Goal: Task Accomplishment & Management: Manage account settings

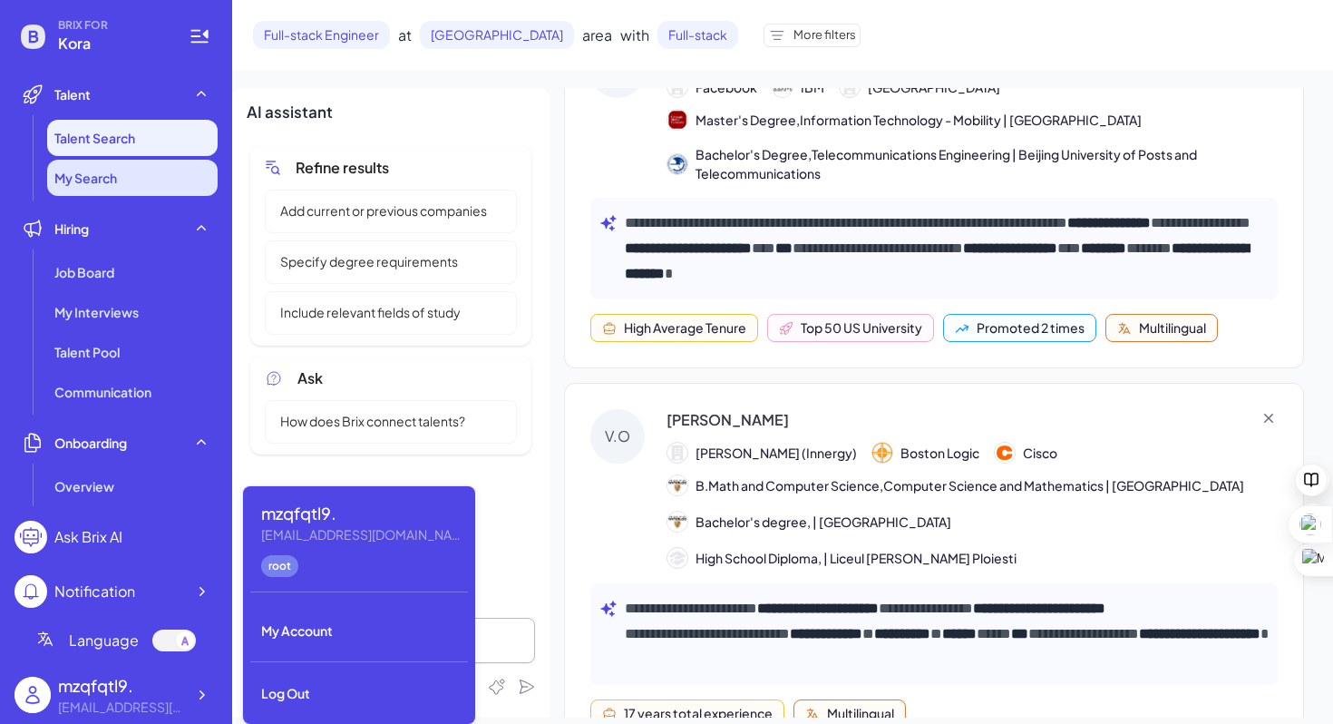
click at [165, 188] on li "My Search" at bounding box center [132, 178] width 171 height 36
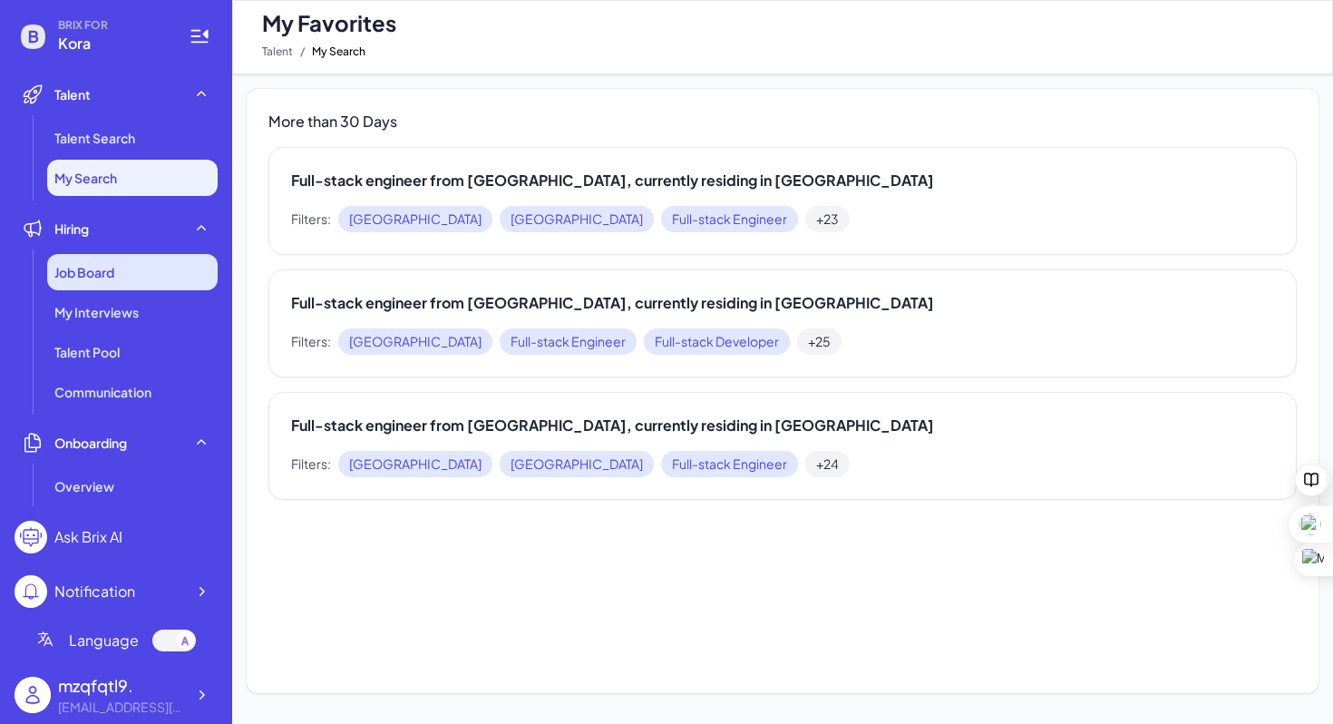
click at [144, 268] on div "Job Board" at bounding box center [132, 272] width 171 height 36
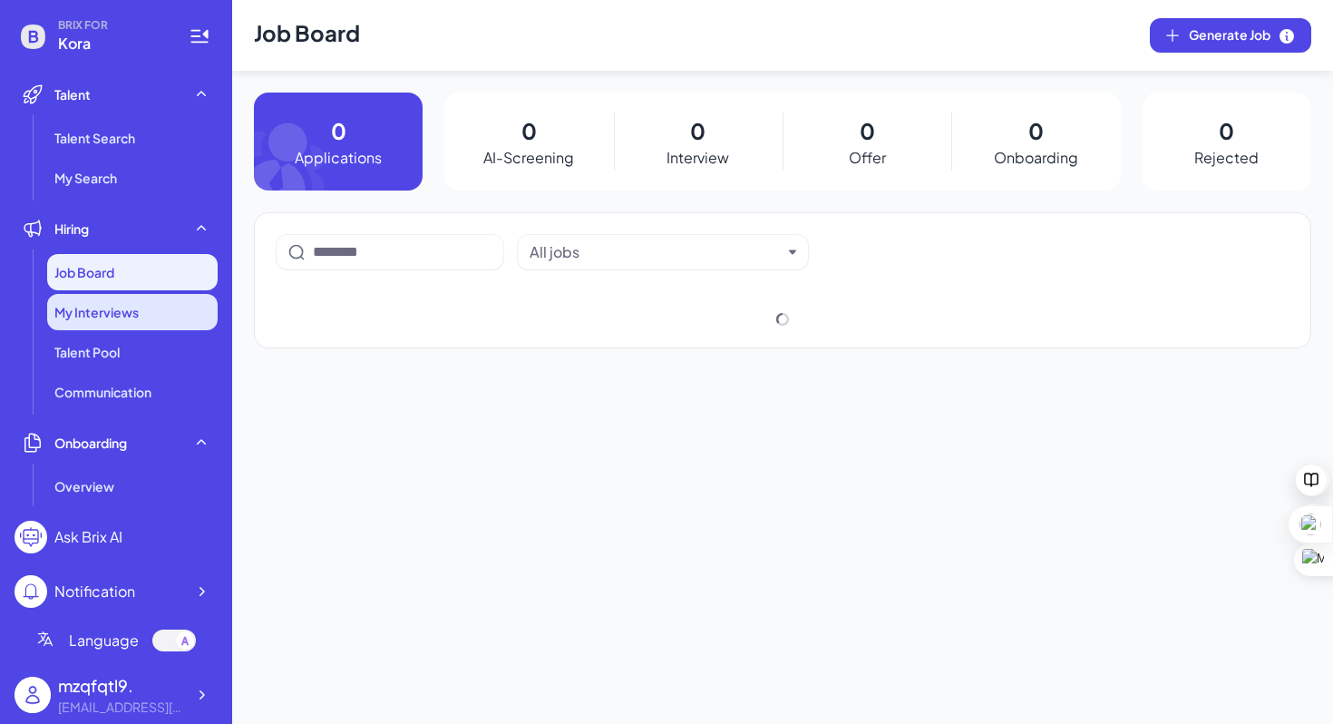
click at [146, 311] on div "My Interviews" at bounding box center [132, 312] width 171 height 36
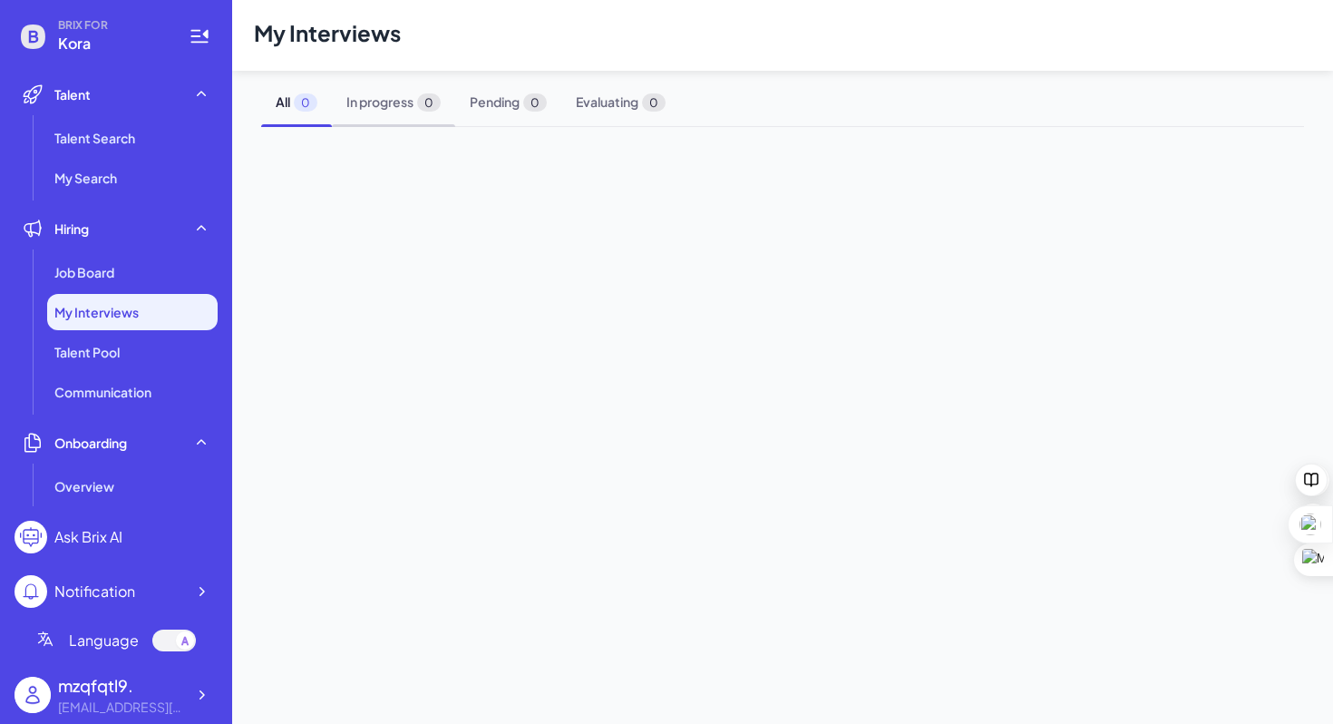
click at [371, 111] on span "In progress 0" at bounding box center [393, 102] width 123 height 48
click at [489, 116] on span "Pending 0" at bounding box center [508, 102] width 106 height 48
click at [270, 106] on span "All 0" at bounding box center [296, 102] width 71 height 48
click at [108, 267] on span "Job Board" at bounding box center [84, 272] width 60 height 18
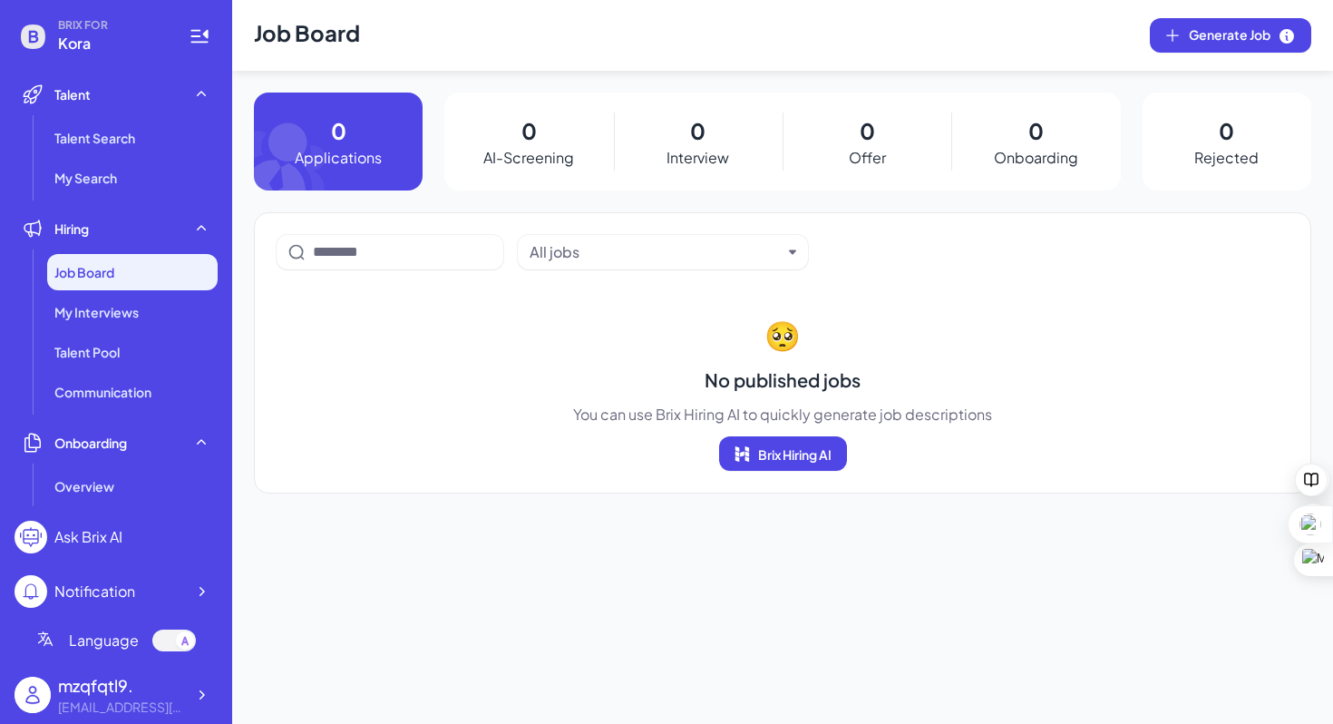
click at [724, 150] on p "Interview" at bounding box center [698, 158] width 63 height 22
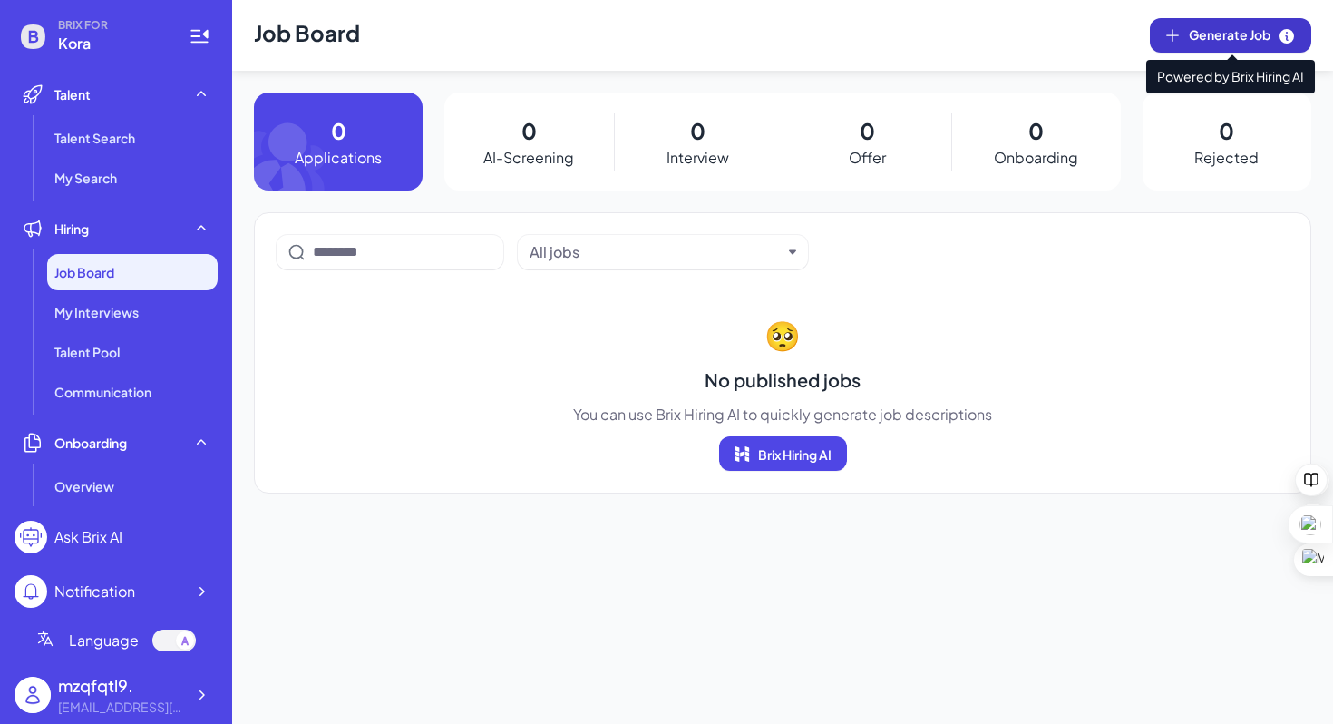
click at [1286, 36] on icon at bounding box center [1287, 36] width 15 height 15
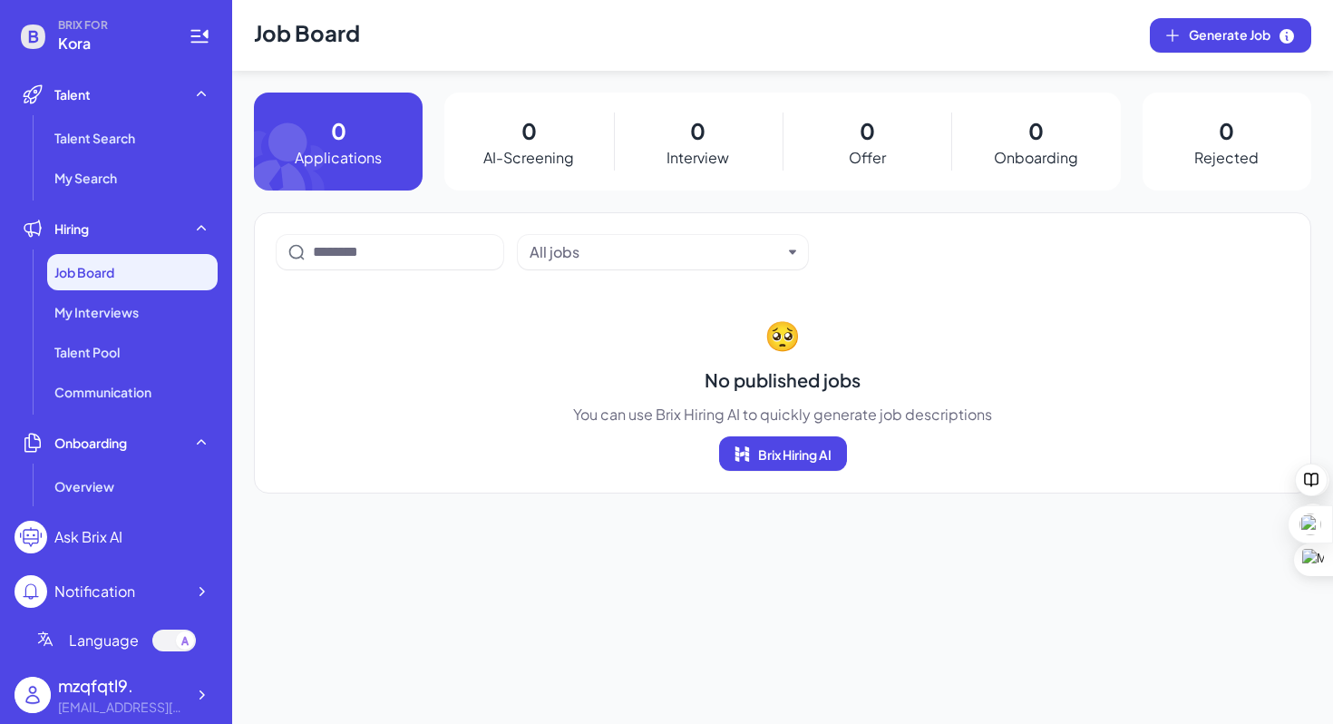
click at [713, 258] on div "All jobs" at bounding box center [656, 252] width 252 height 22
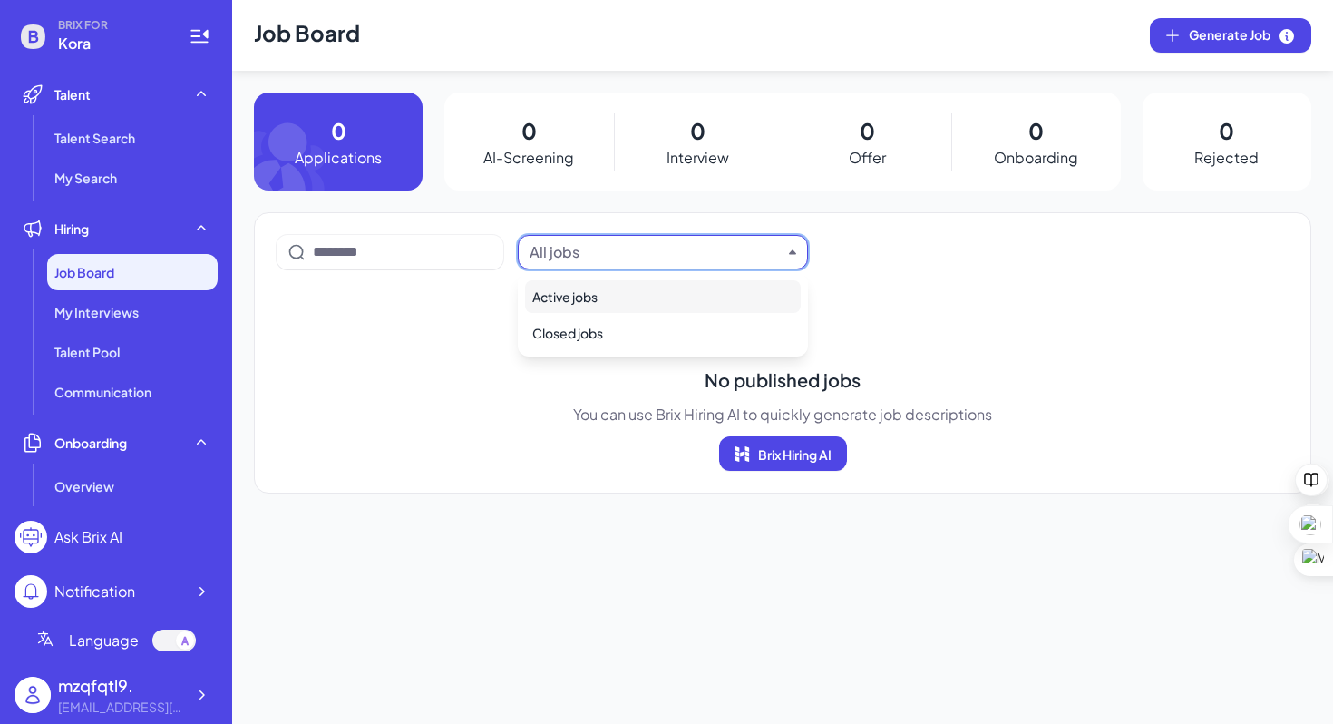
click at [713, 259] on div "All jobs" at bounding box center [656, 252] width 252 height 22
click at [1019, 134] on div "0 Onboarding" at bounding box center [1036, 142] width 169 height 98
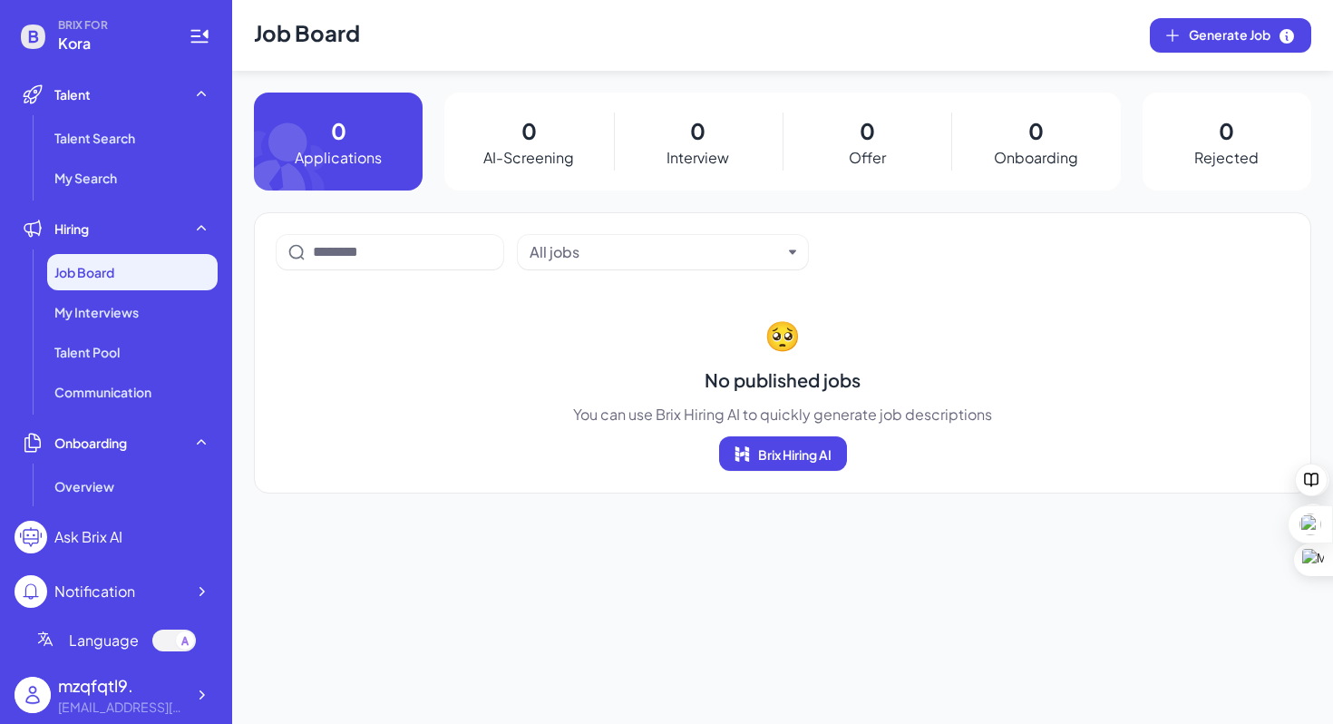
click at [1172, 136] on div "0 Rejected" at bounding box center [1227, 142] width 169 height 98
click at [97, 693] on div "mzqfqtl9." at bounding box center [121, 685] width 127 height 24
click at [216, 690] on div at bounding box center [201, 695] width 33 height 33
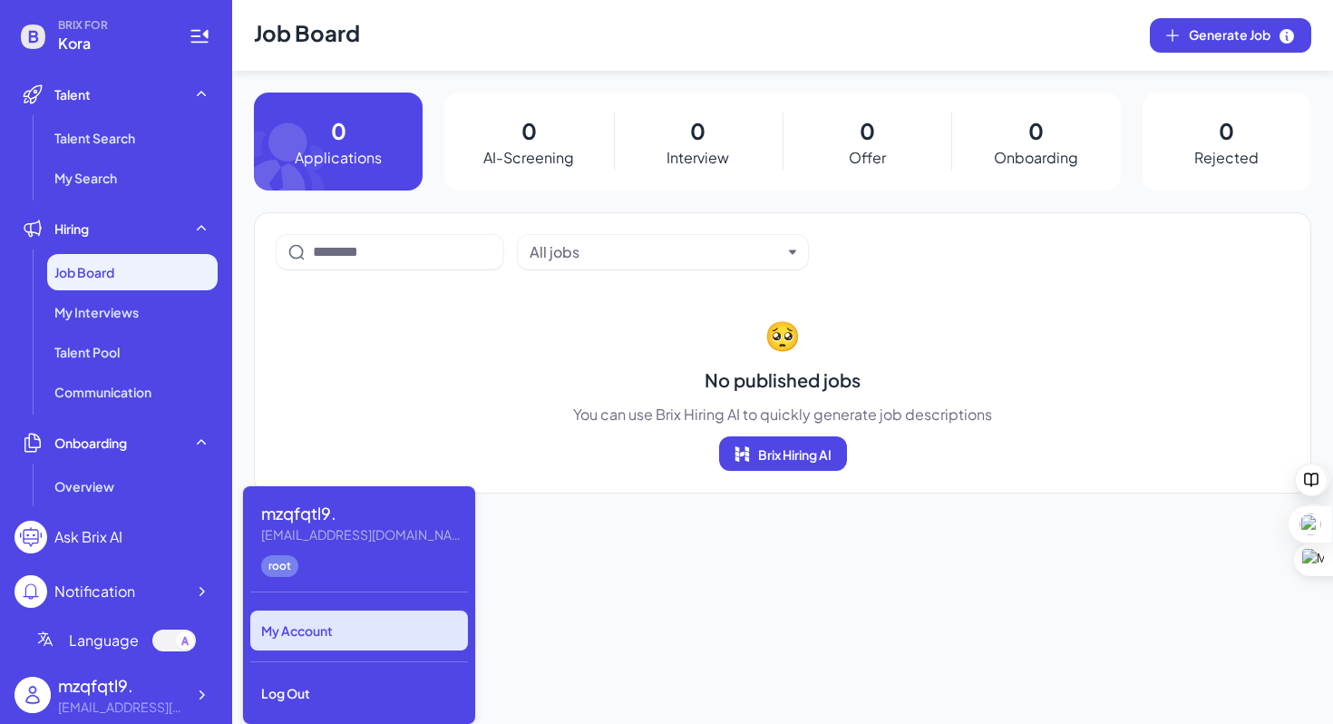
click at [379, 643] on div "My Account" at bounding box center [359, 630] width 218 height 40
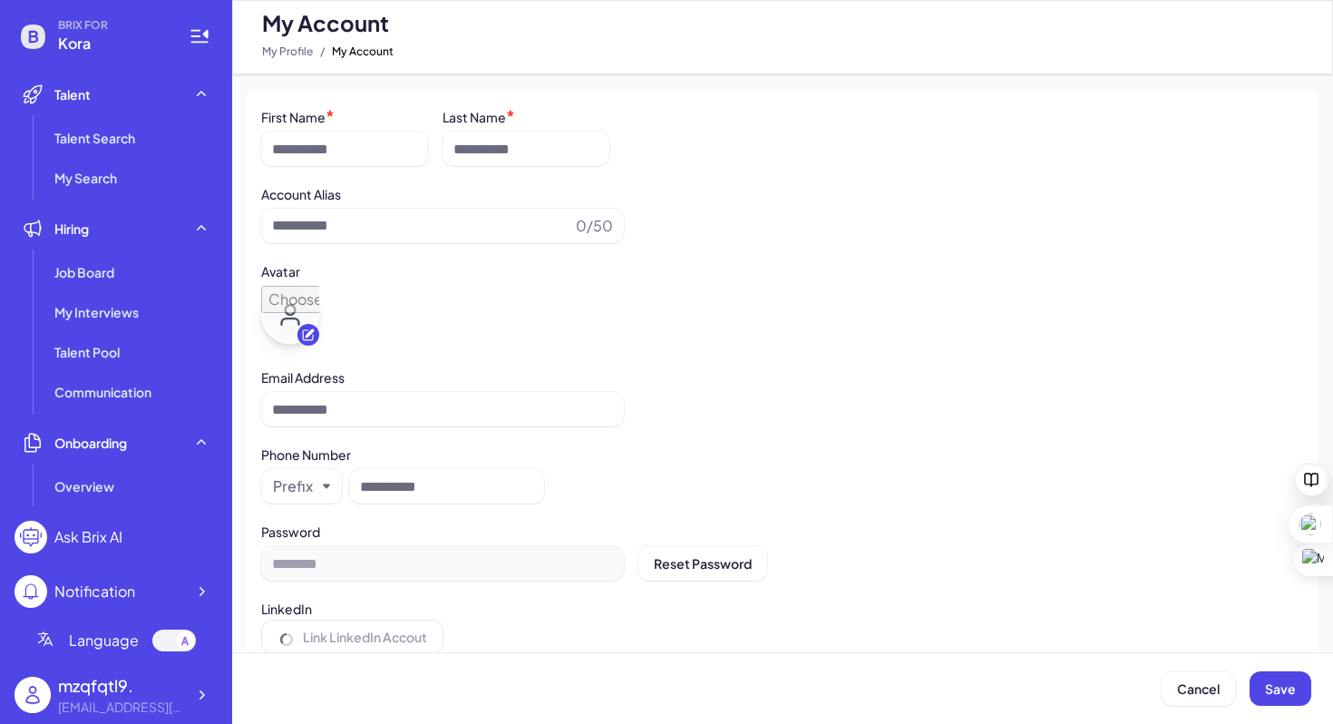
type input "*********"
type input "**********"
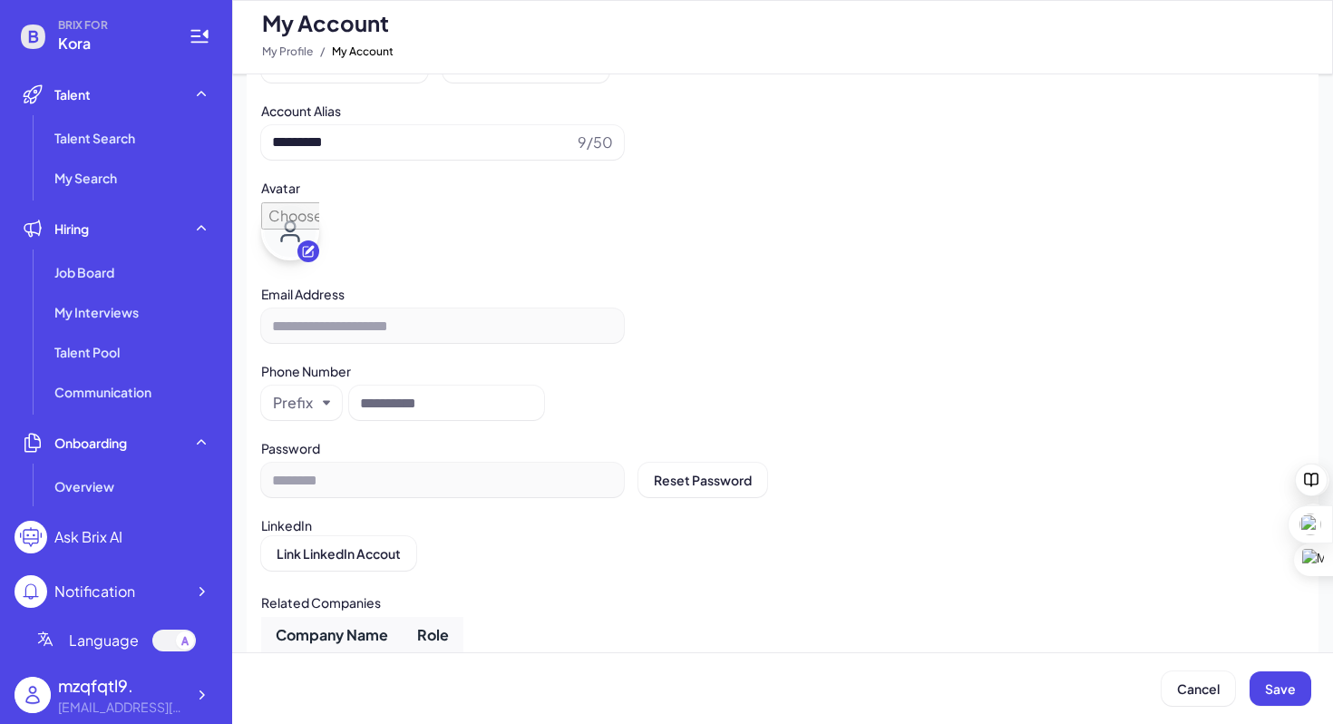
scroll to position [223, 0]
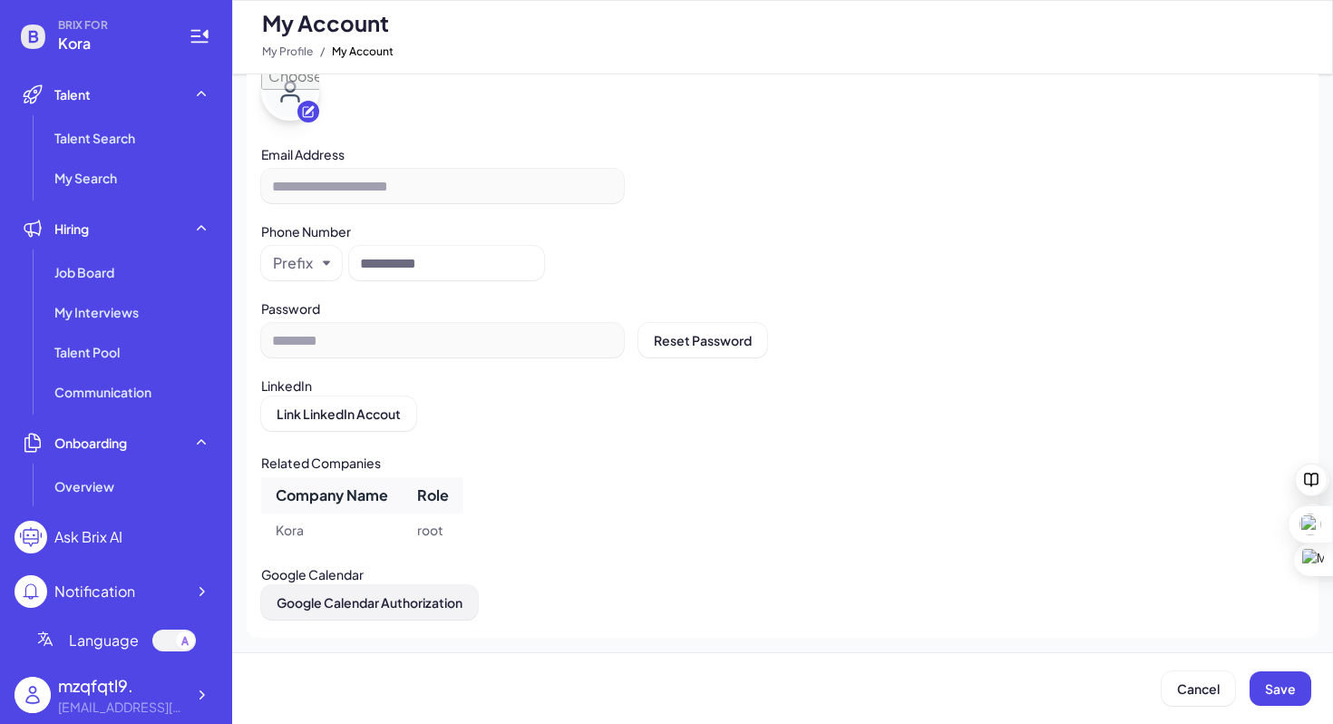
click at [414, 598] on span "Google Calendar Authorization" at bounding box center [370, 602] width 186 height 16
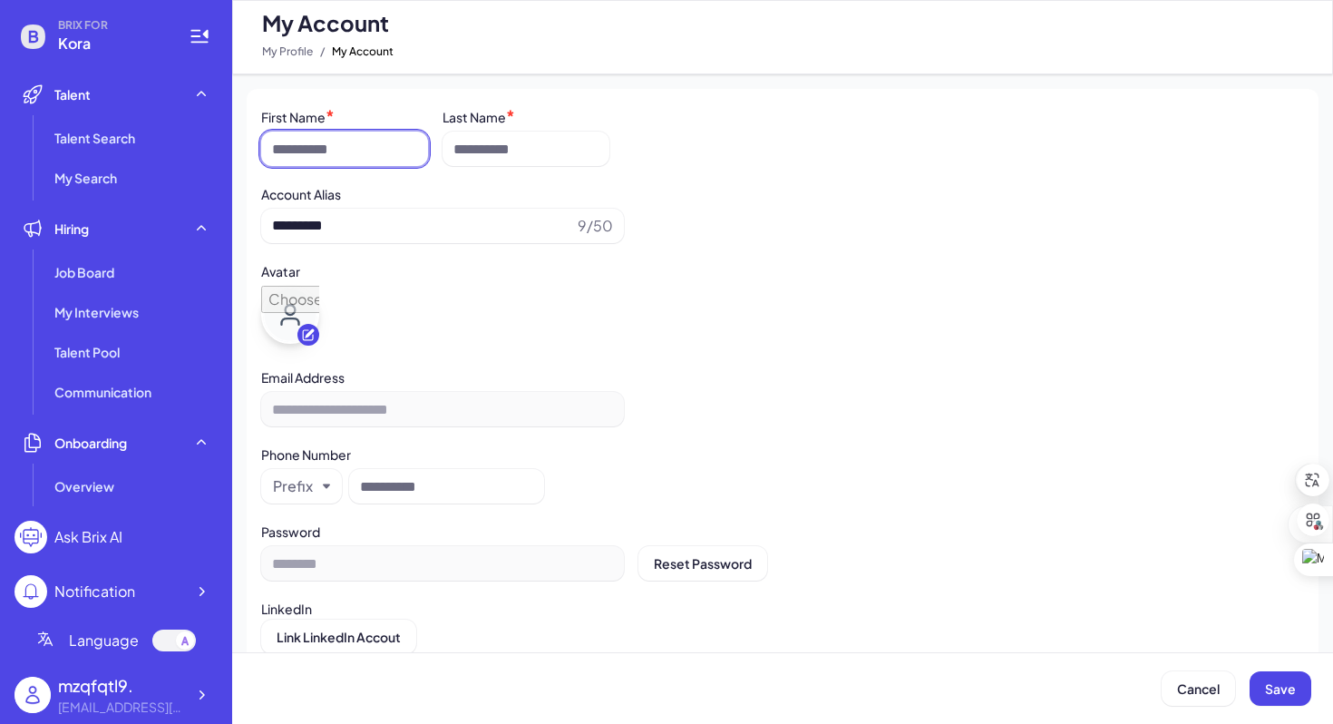
click at [294, 140] on input at bounding box center [344, 149] width 167 height 34
type input "*****"
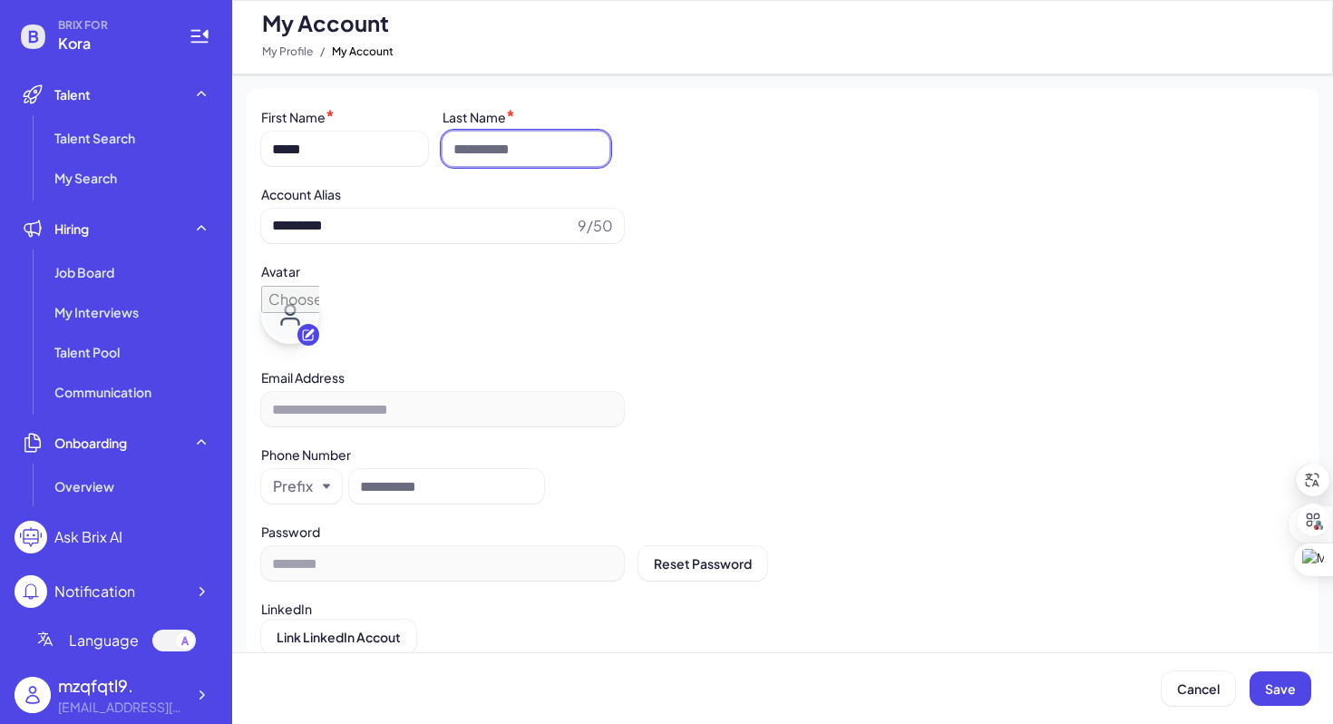
click at [478, 153] on input at bounding box center [526, 149] width 167 height 34
type input "*****"
click at [1303, 688] on button "Save" at bounding box center [1281, 688] width 62 height 34
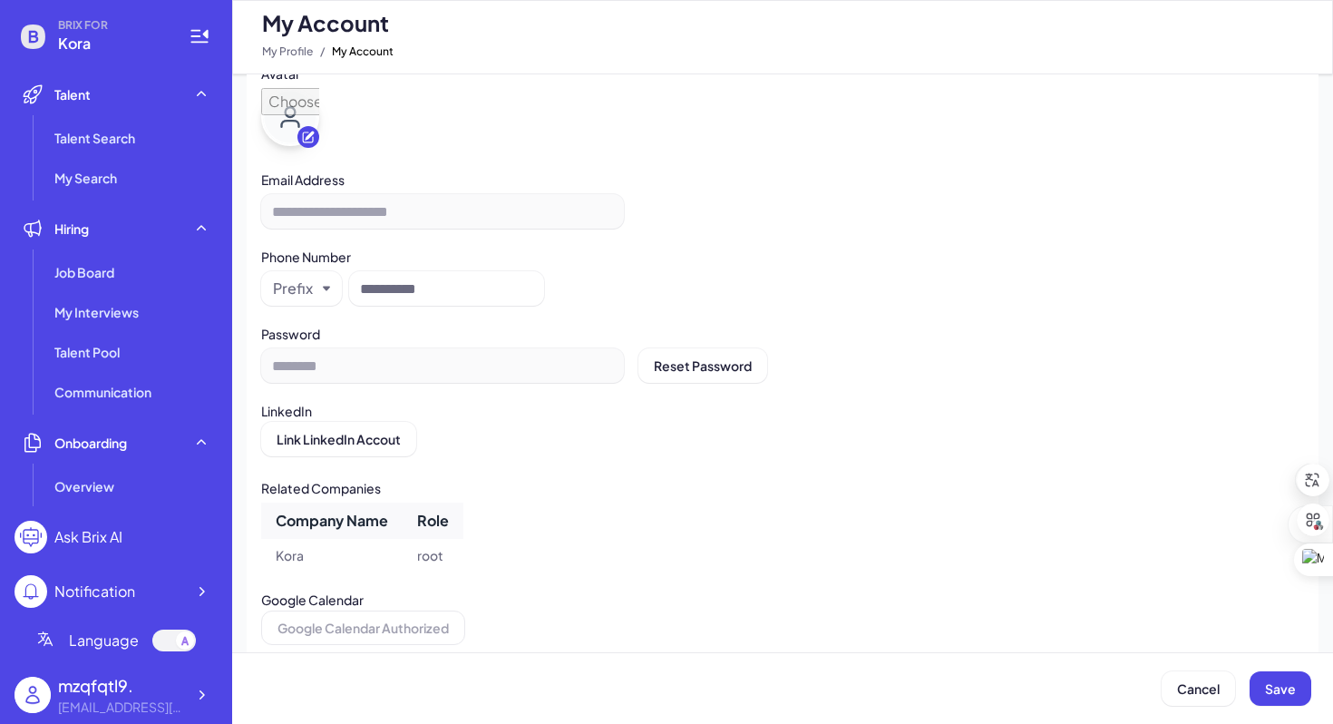
scroll to position [223, 0]
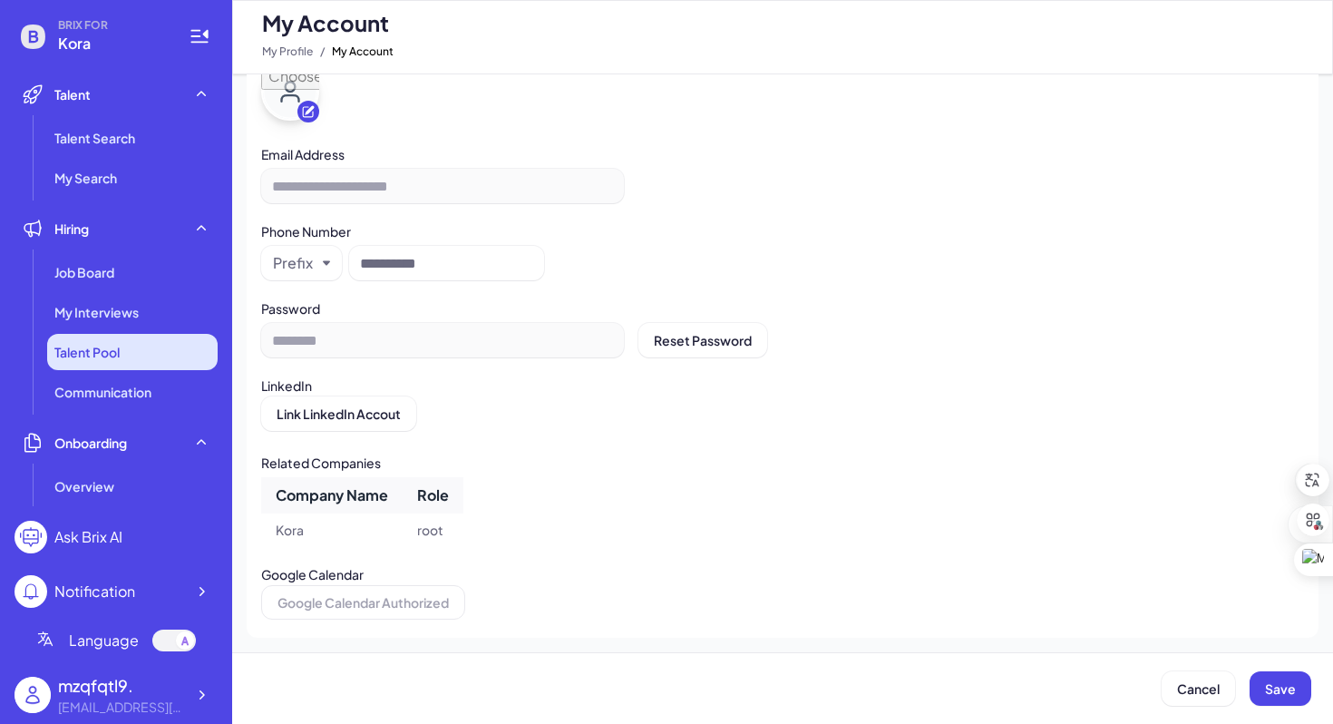
click at [114, 351] on span "Talent Pool" at bounding box center [86, 352] width 65 height 18
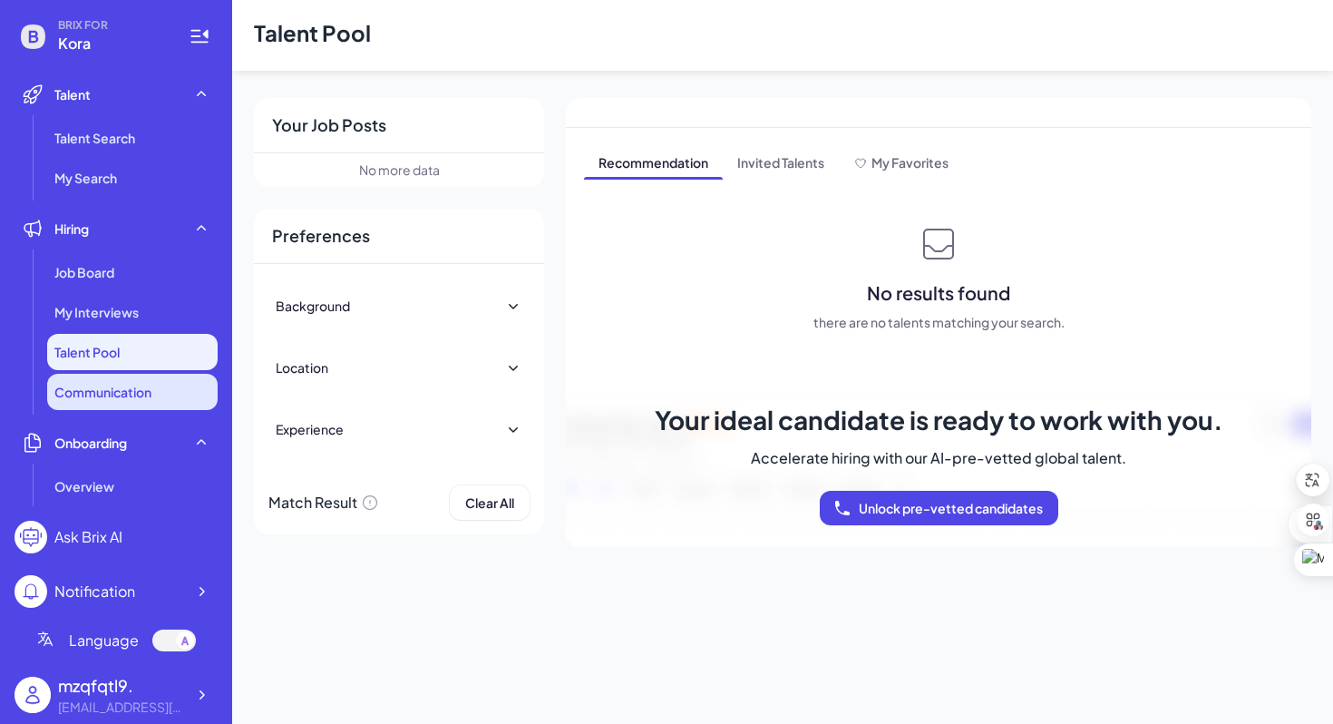
click at [143, 386] on span "Communication" at bounding box center [102, 392] width 97 height 18
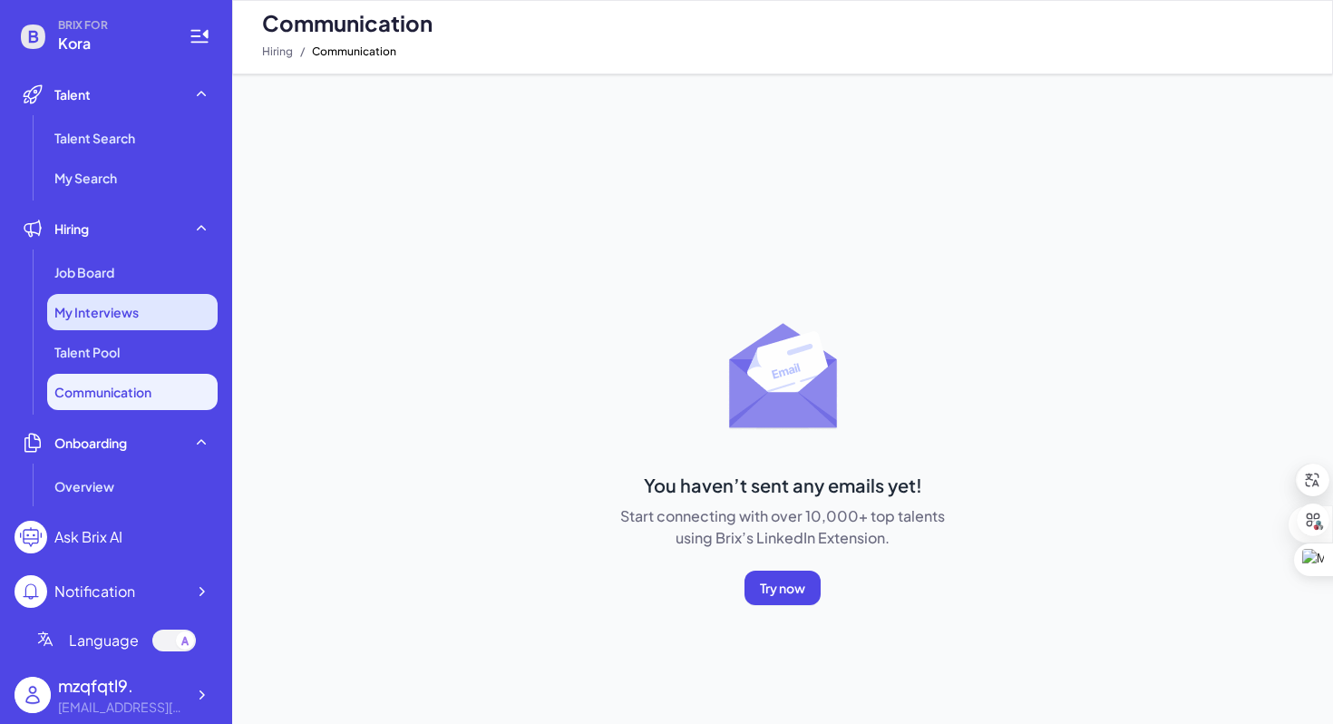
click at [148, 298] on div "My Interviews" at bounding box center [132, 312] width 171 height 36
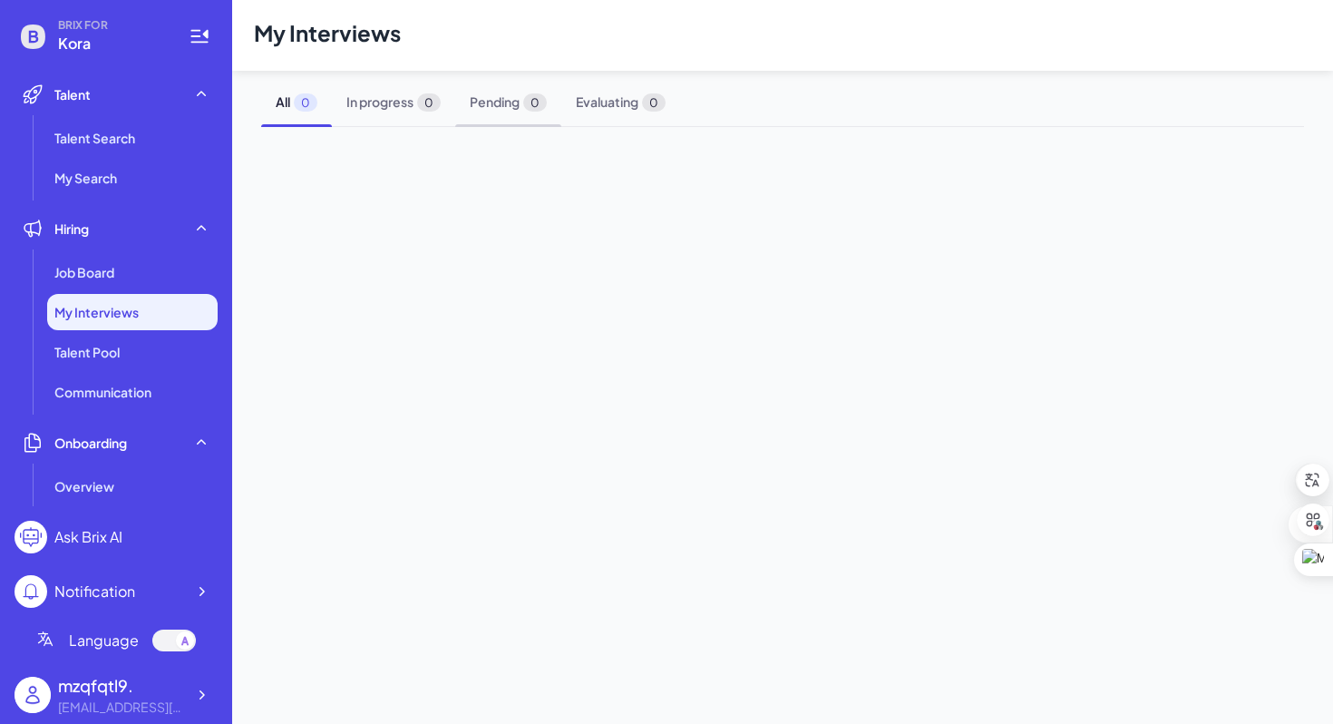
click at [524, 109] on span "Pending 0" at bounding box center [508, 102] width 106 height 48
click at [397, 112] on span "In progress 0" at bounding box center [393, 102] width 123 height 48
click at [161, 370] on ul "Job Board My Interviews Talent Pool Communication" at bounding box center [116, 332] width 203 height 156
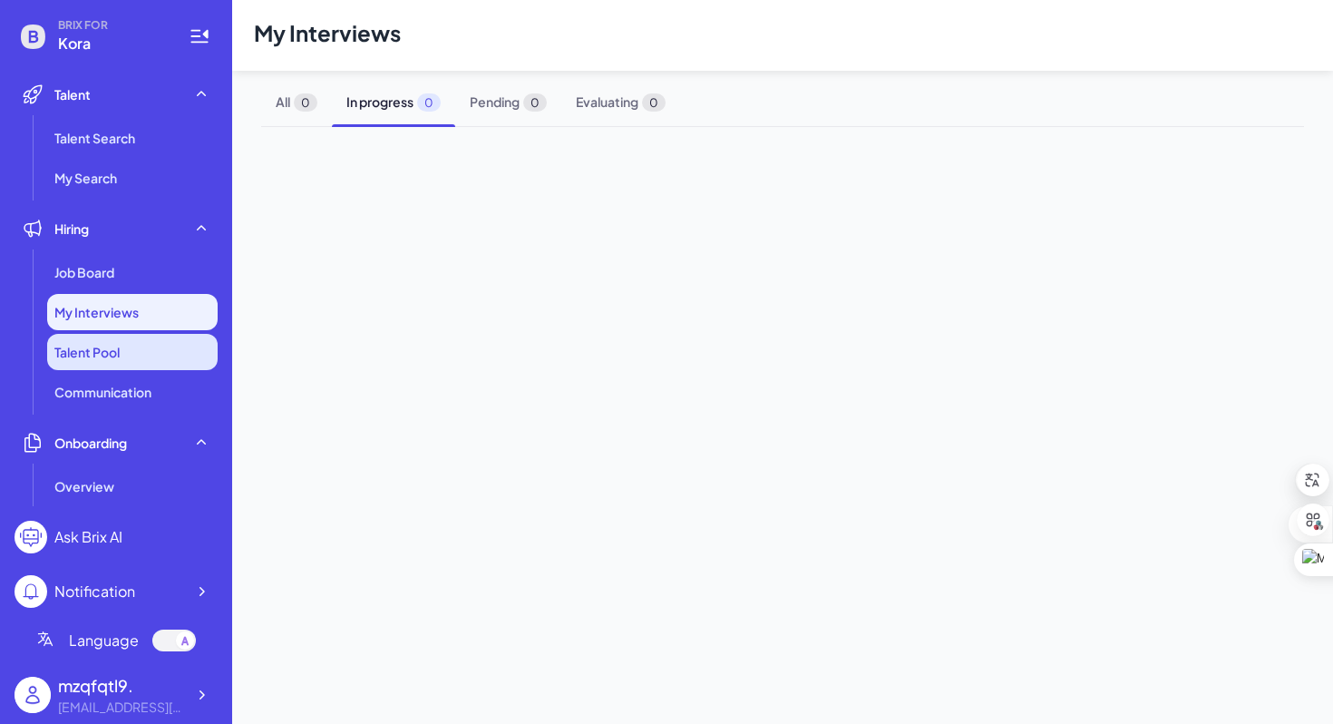
click at [160, 345] on li "Talent Pool" at bounding box center [132, 352] width 171 height 36
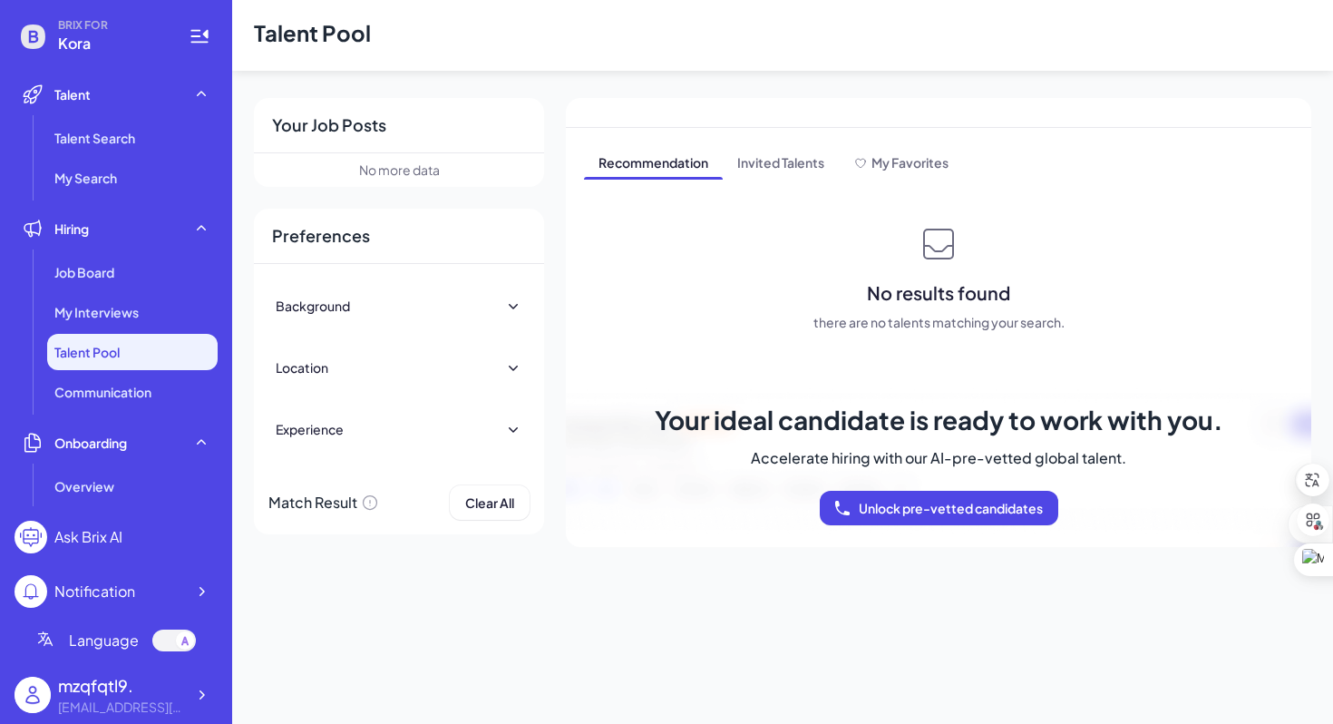
click at [356, 297] on div "Background" at bounding box center [399, 306] width 247 height 40
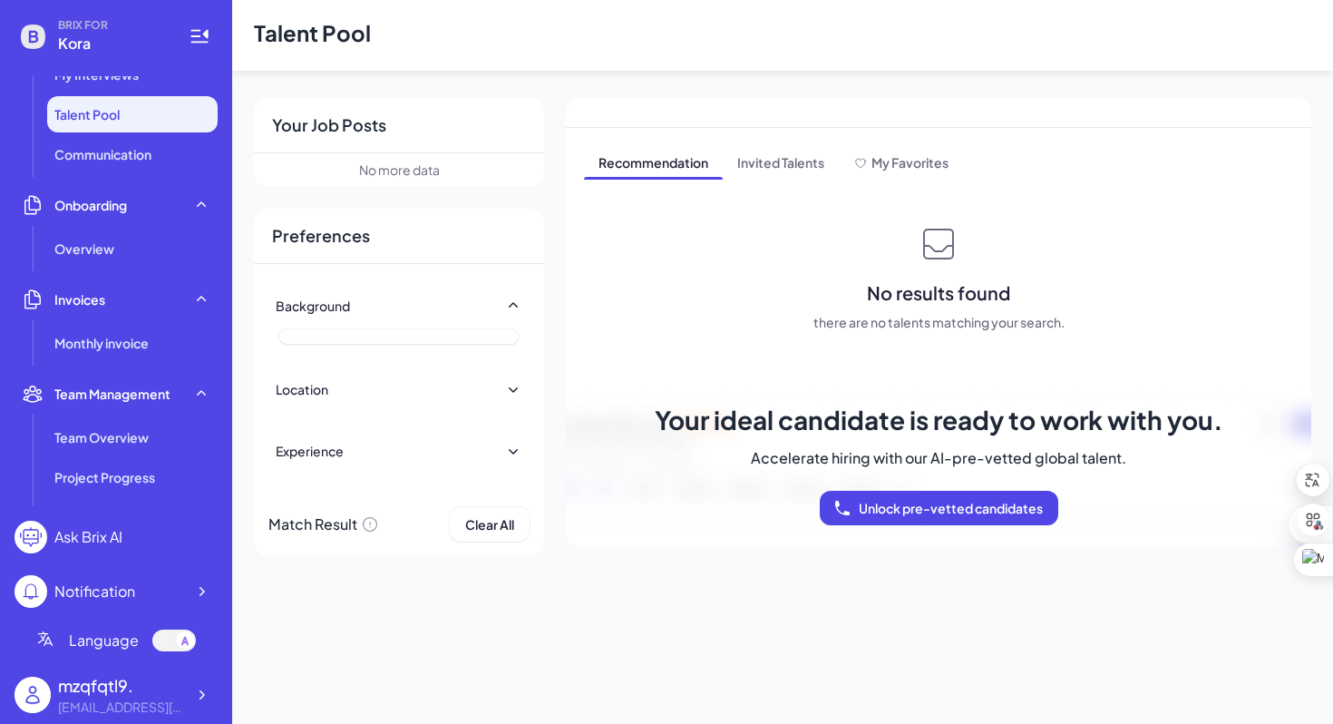
scroll to position [525, 0]
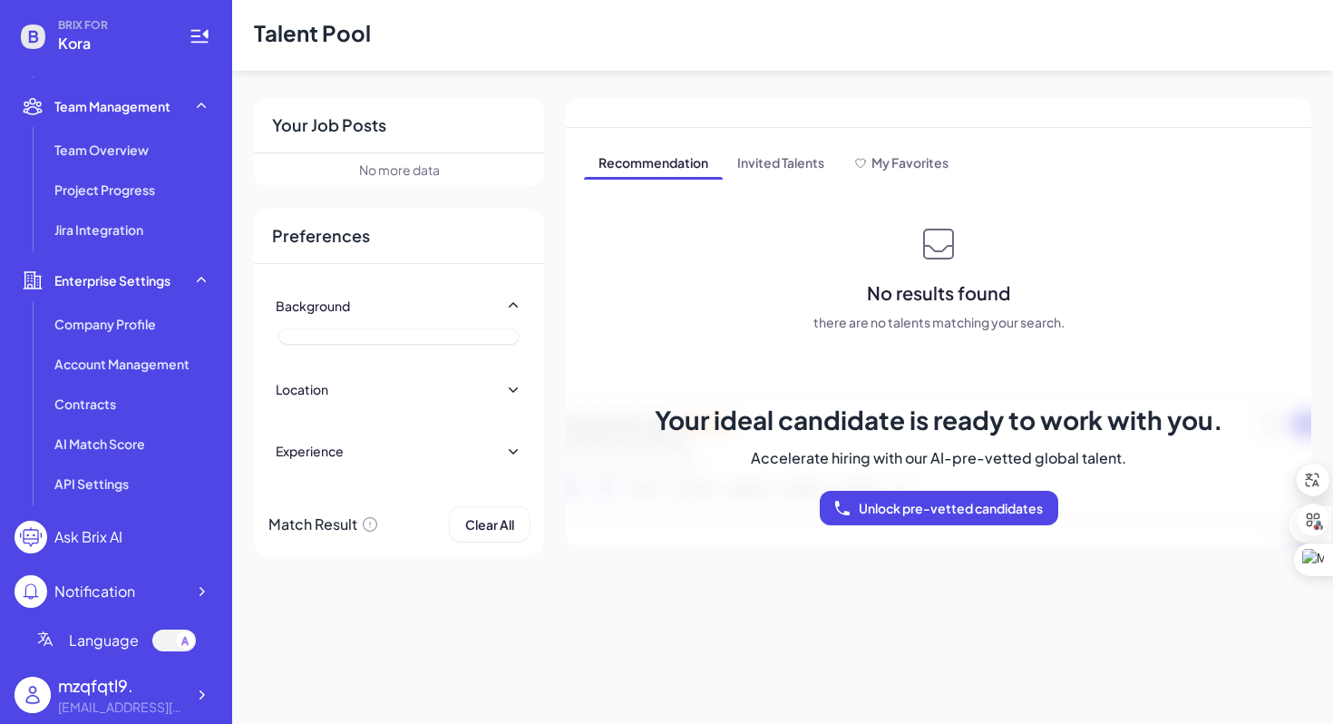
click at [186, 633] on div at bounding box center [185, 640] width 18 height 18
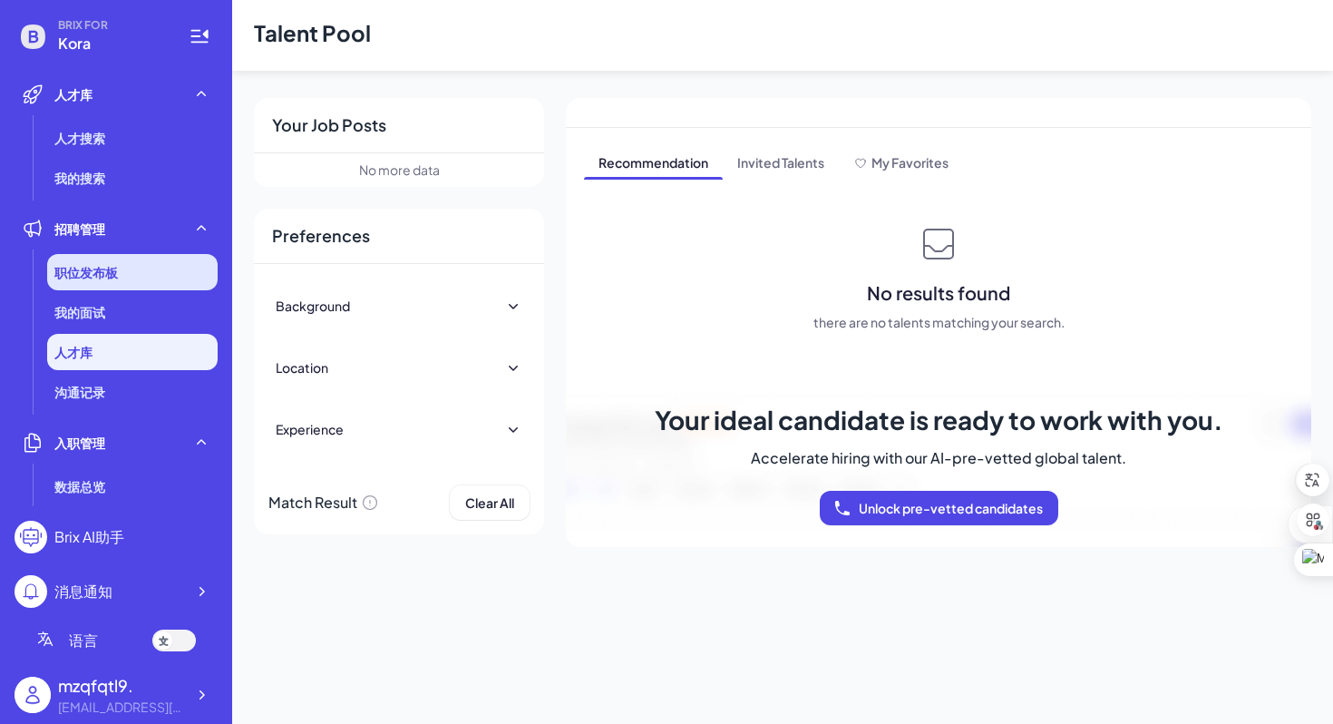
click at [192, 276] on div "职位发布板" at bounding box center [132, 272] width 171 height 36
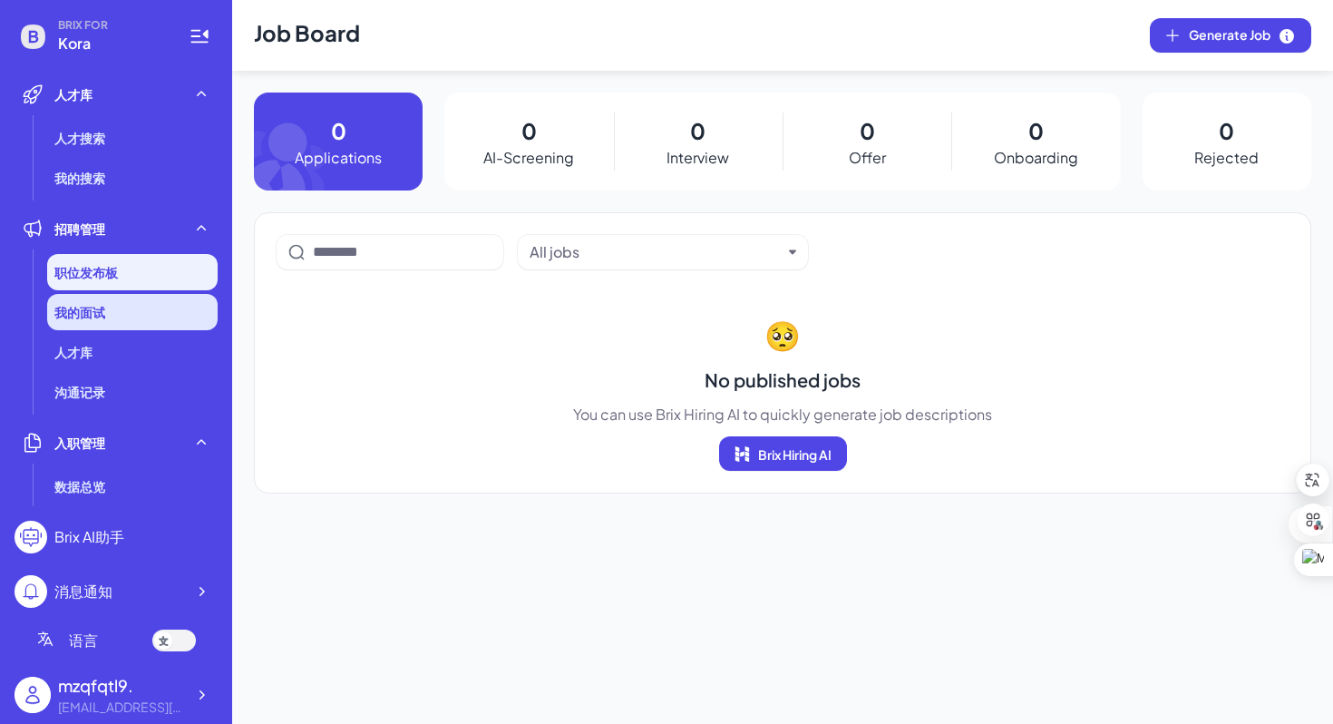
click at [149, 322] on div "我的面试" at bounding box center [132, 312] width 171 height 36
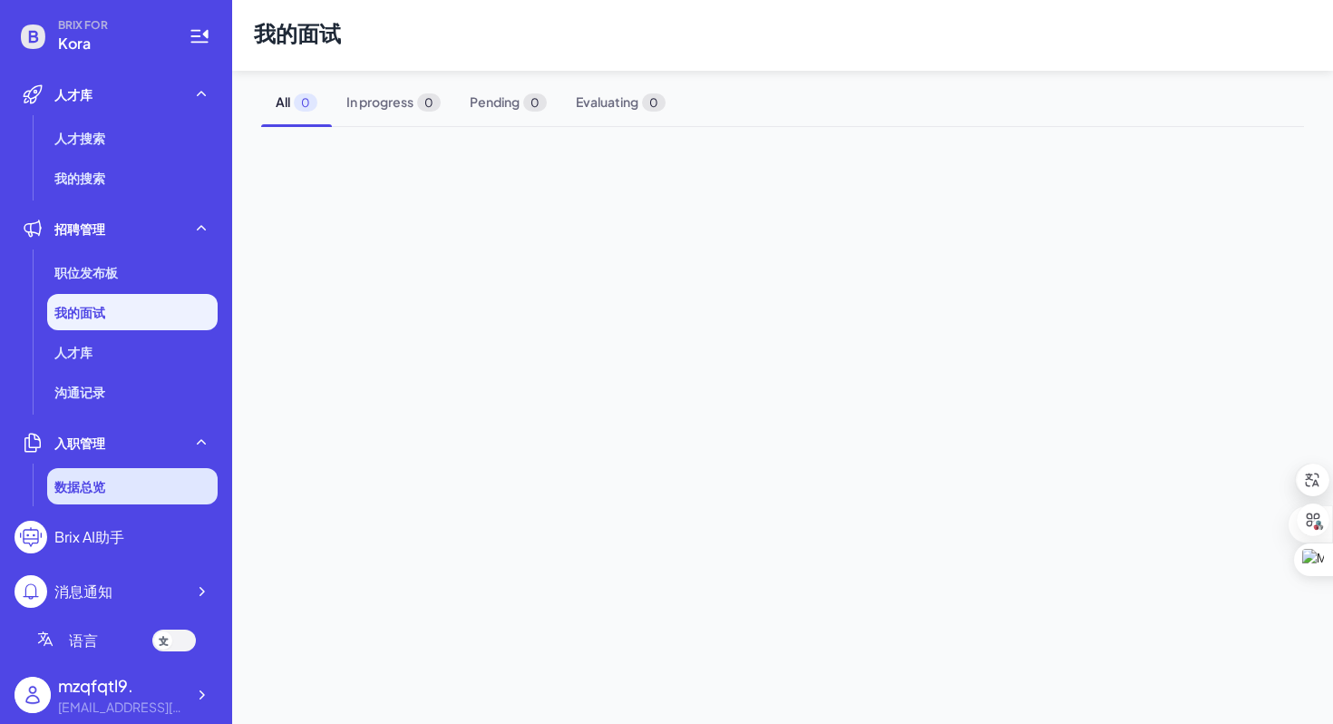
click at [124, 474] on div "数据总览" at bounding box center [132, 486] width 171 height 36
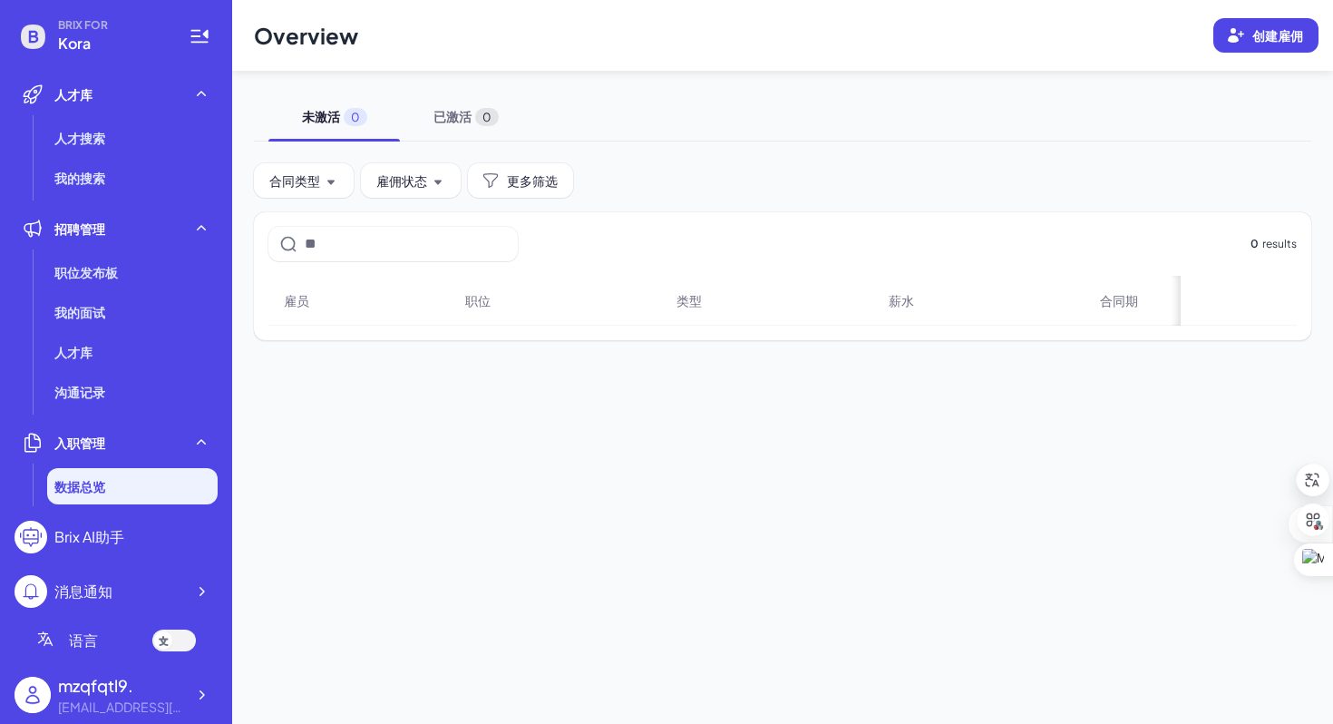
click at [179, 641] on div at bounding box center [174, 641] width 44 height 22
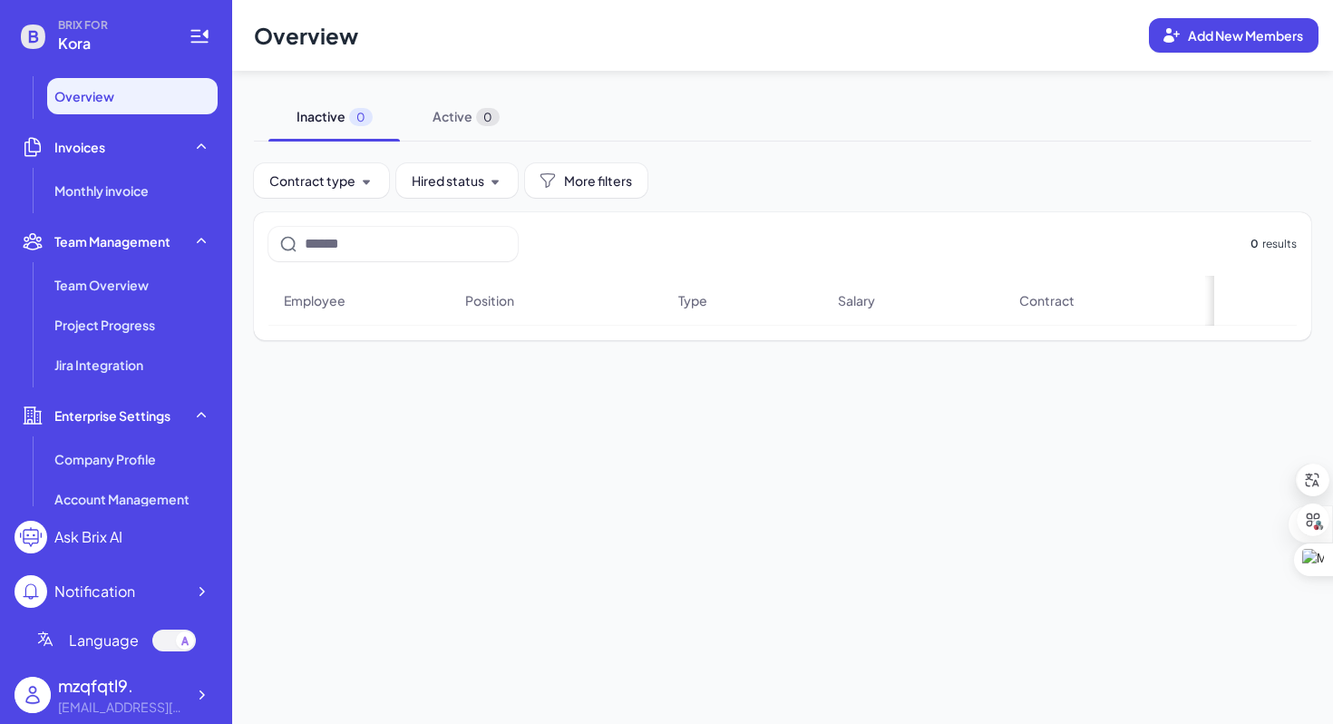
scroll to position [525, 0]
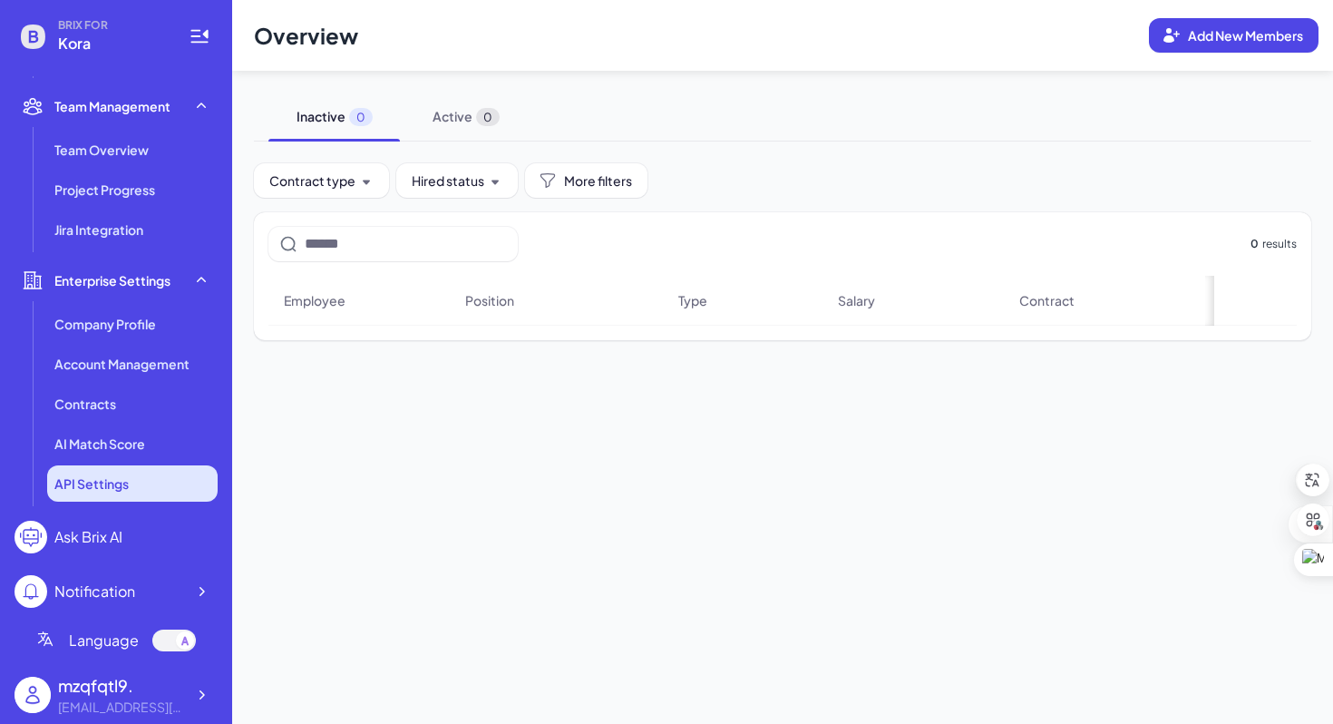
click at [161, 500] on li "API Settings" at bounding box center [132, 483] width 171 height 36
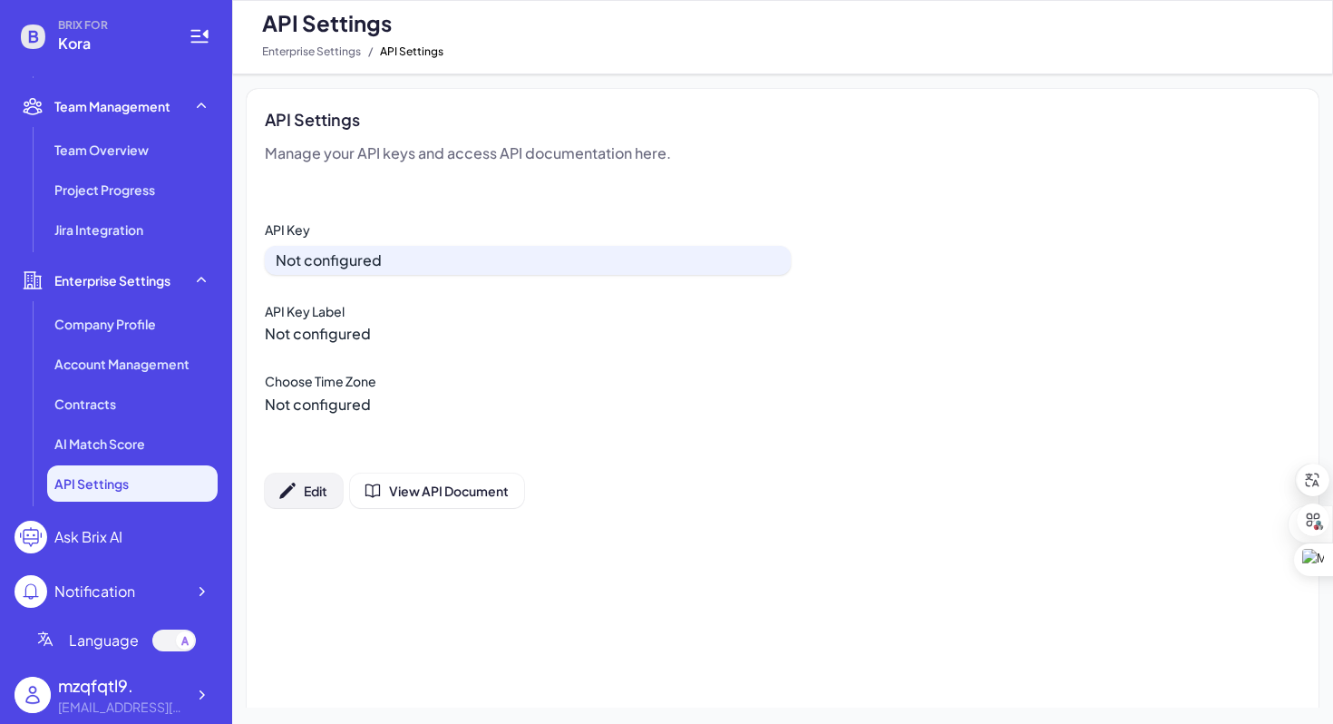
click at [332, 493] on button "Edit" at bounding box center [304, 491] width 78 height 34
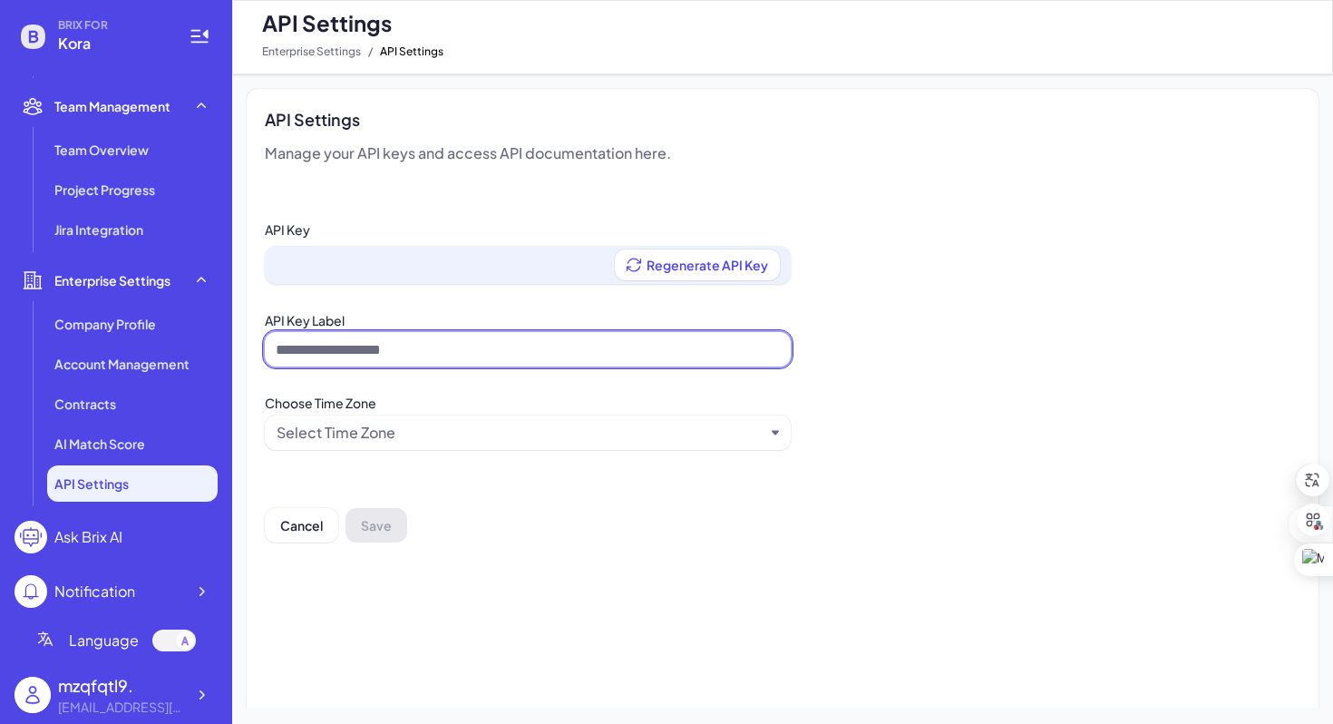
click at [483, 360] on input at bounding box center [528, 349] width 526 height 34
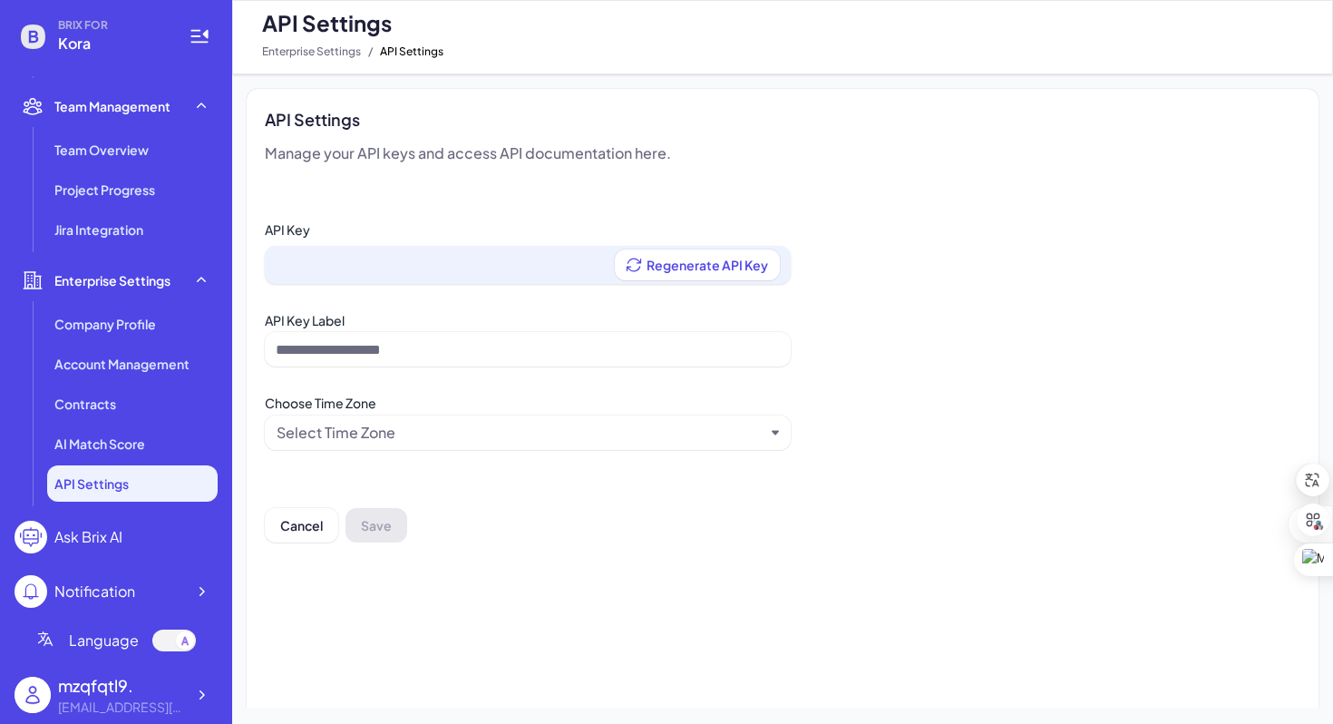
click at [517, 428] on div "Select Time Zone" at bounding box center [521, 433] width 488 height 22
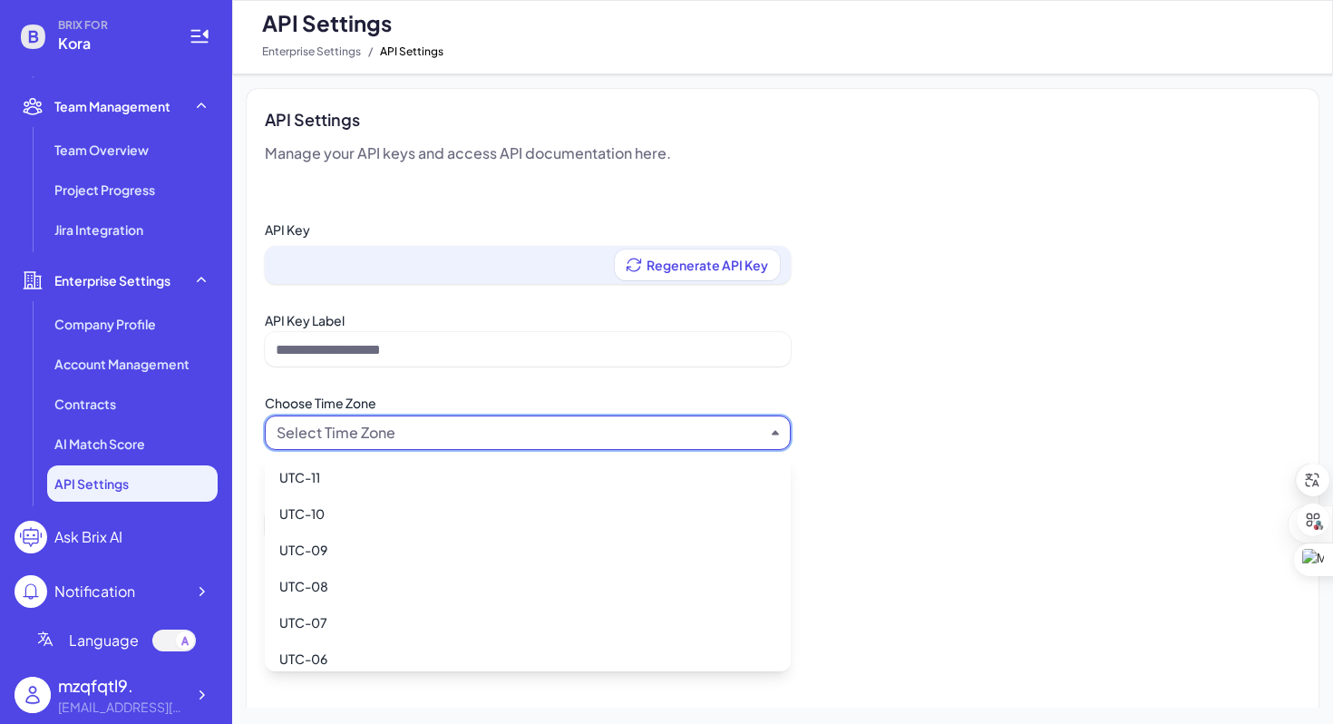
click at [589, 295] on div "API Key Regenerate API Key API Key Label Choose Time Zone Select Time Zone" at bounding box center [783, 336] width 1036 height 228
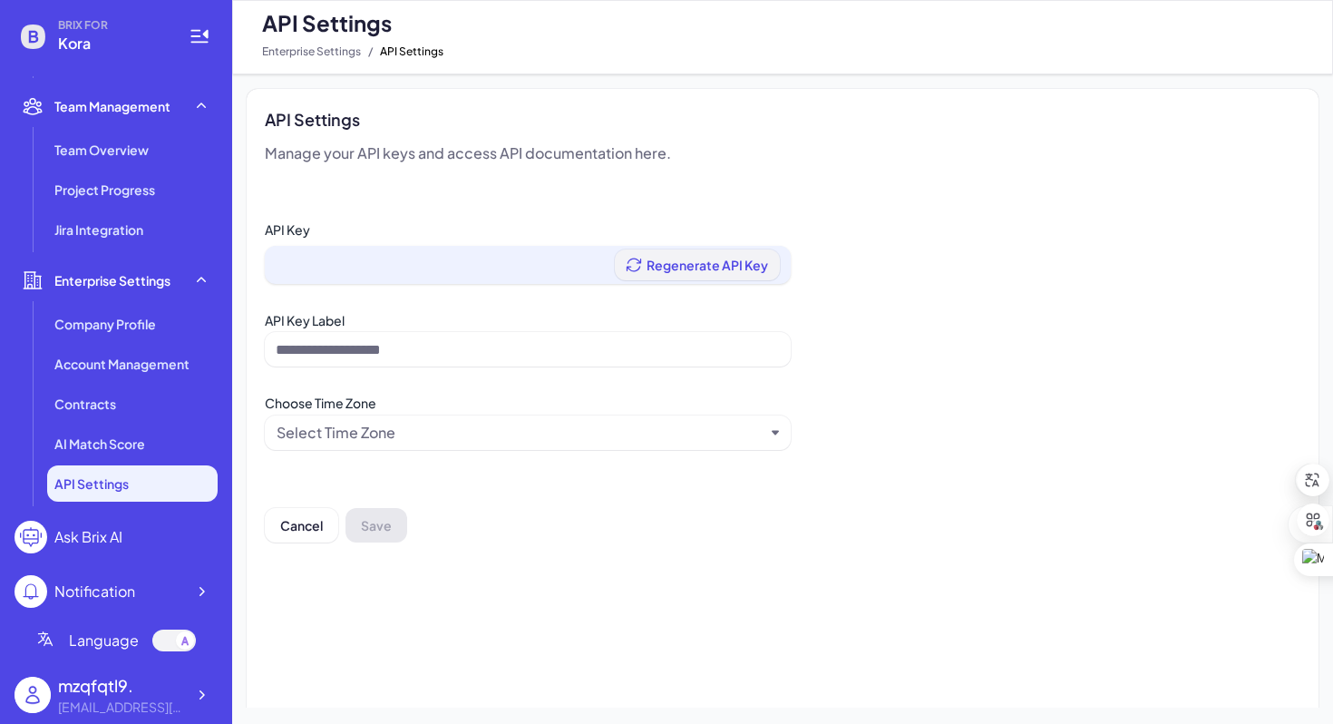
click at [683, 271] on span "Regenerate API Key" at bounding box center [708, 265] width 122 height 16
click at [492, 257] on div "Vhk1mNyKoXLLmRRrcf0hBzwJlMiqEoW4..." at bounding box center [425, 265] width 298 height 22
click at [513, 262] on div "Vhk1mNyKoXLLmRRrcf0hBzwJlMiqEoW4..." at bounding box center [425, 265] width 298 height 22
click at [569, 269] on div "Vhk1mNyKoXLLmRRrcf0hBzwJlMiqEoW4..." at bounding box center [425, 265] width 298 height 22
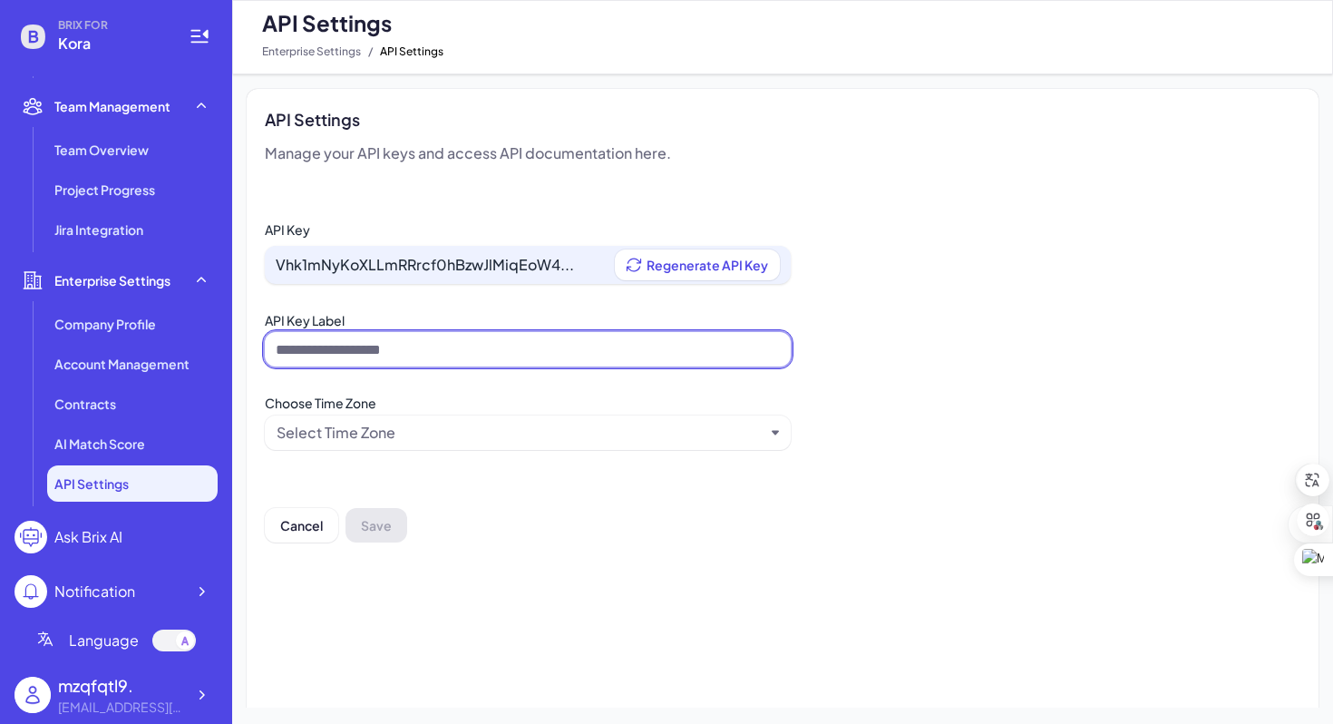
click at [522, 347] on input at bounding box center [528, 349] width 526 height 34
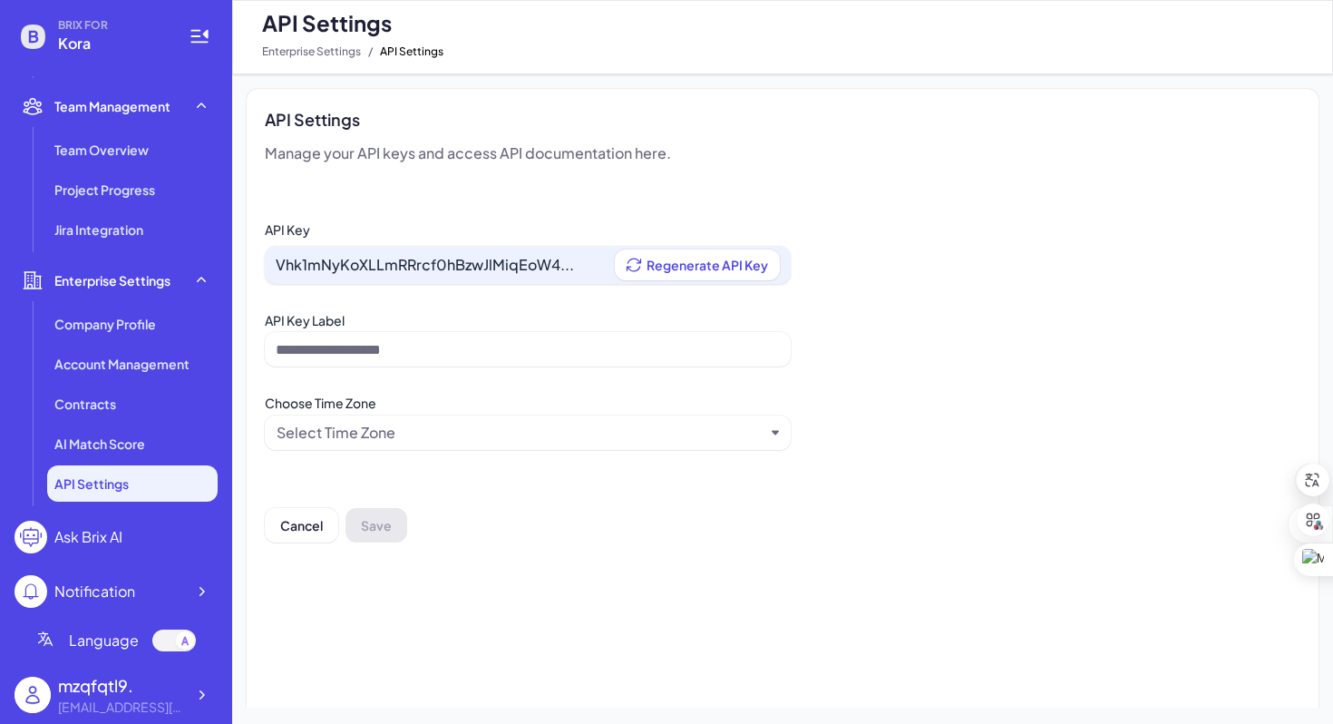
click at [846, 371] on div "API Key Vhk1mNyKoXLLmRRrcf0hBzwJlMiqEoW4... Regenerate API Key API Key Label Ch…" at bounding box center [783, 336] width 1036 height 228
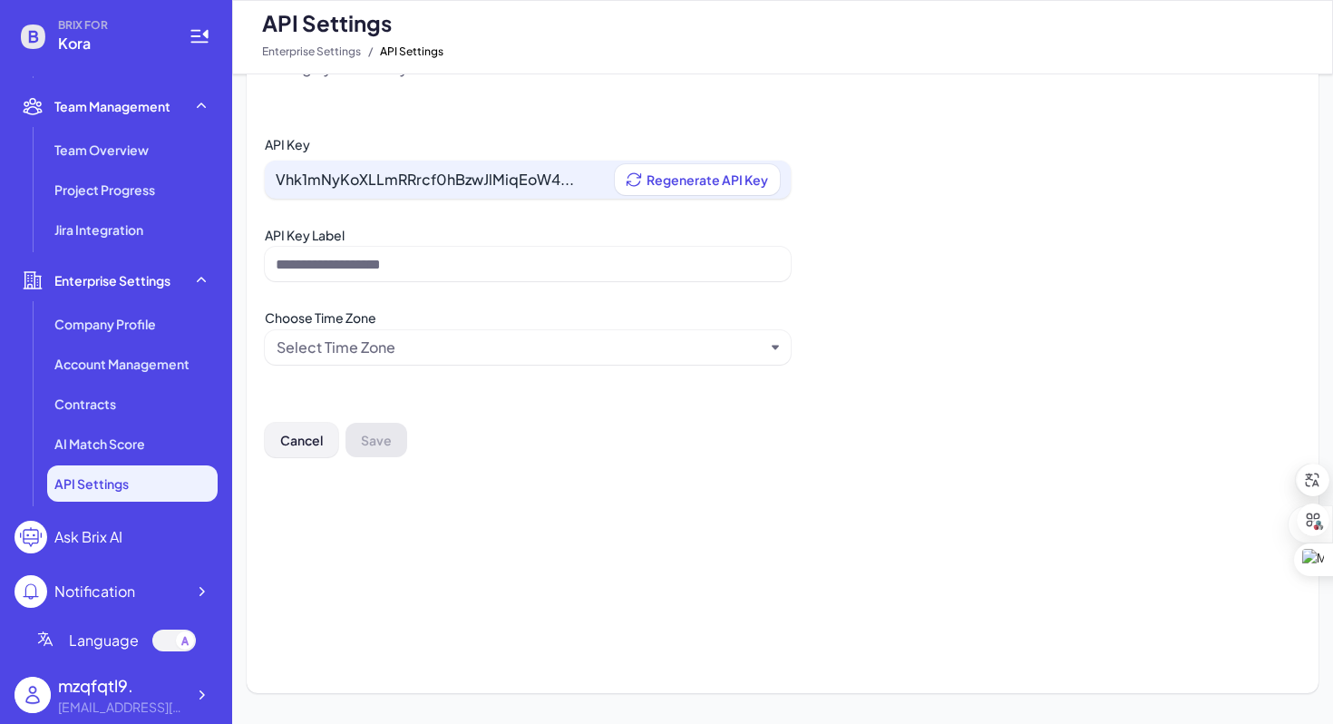
click at [321, 437] on span "Cancel" at bounding box center [301, 440] width 43 height 16
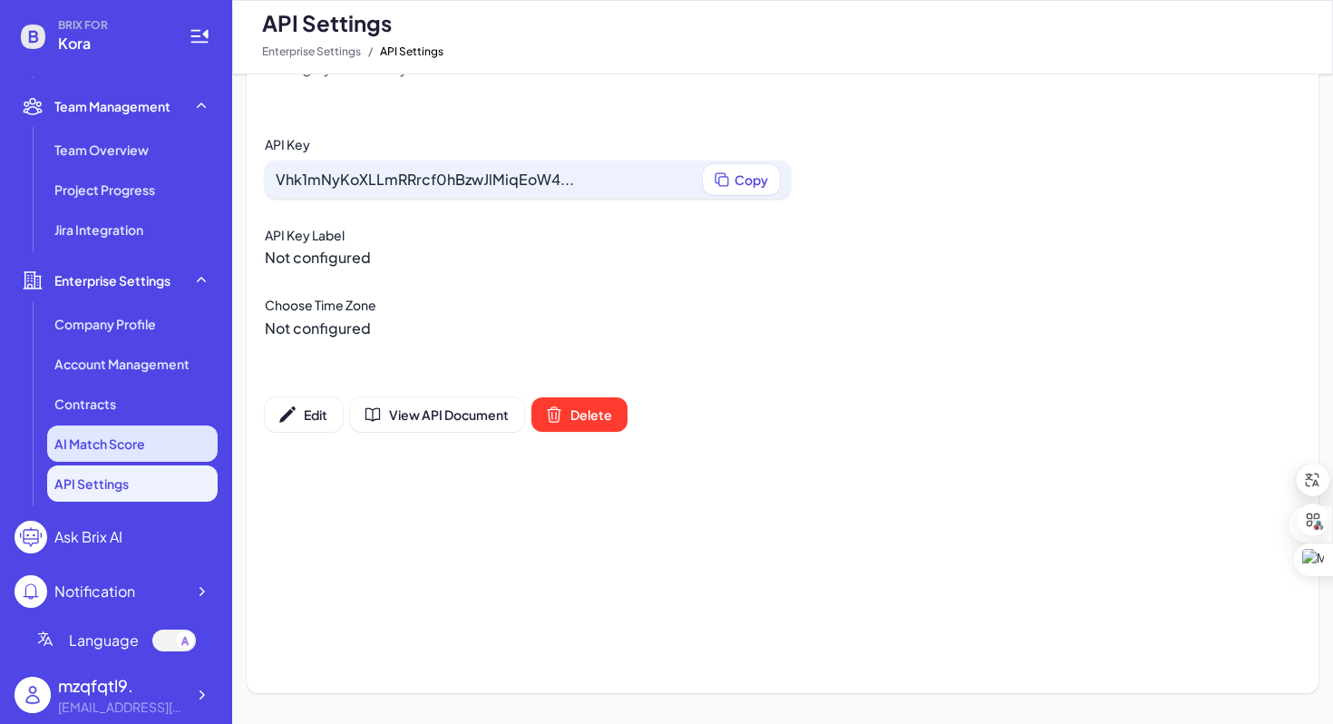
click at [86, 452] on span "AI Match Score" at bounding box center [99, 443] width 91 height 18
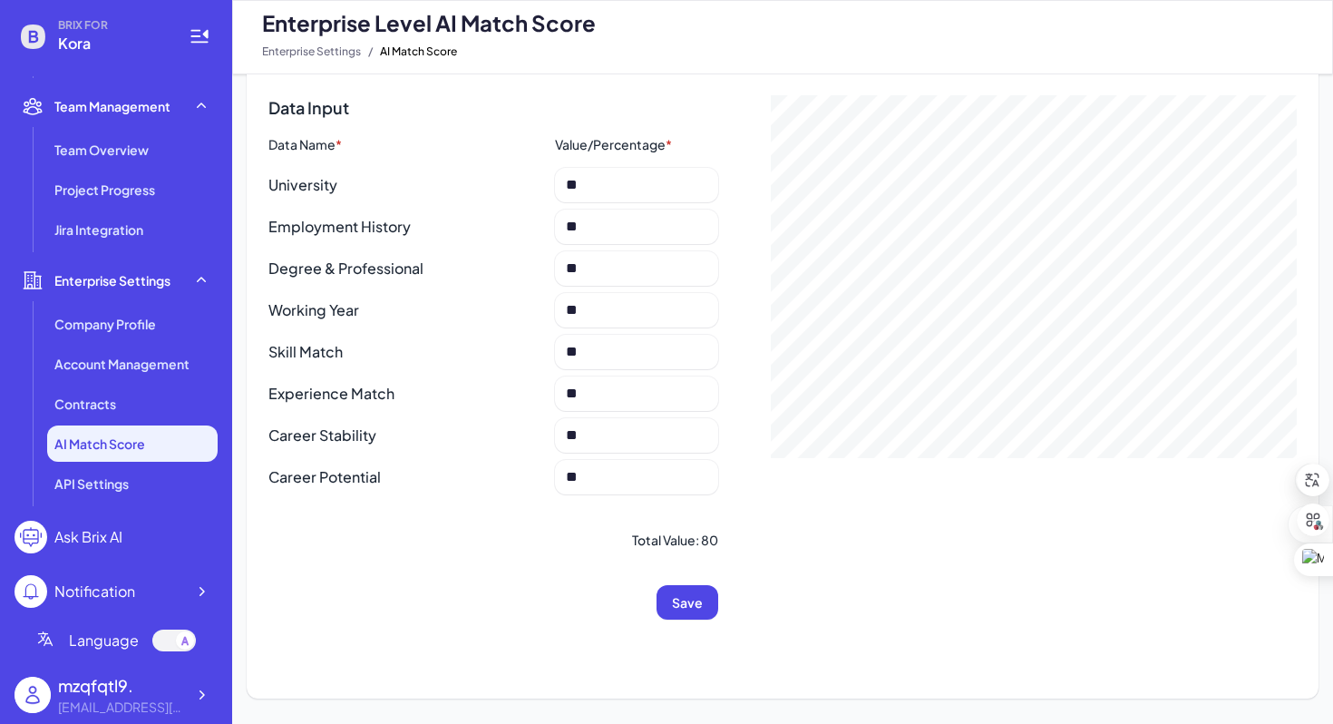
scroll to position [85, 0]
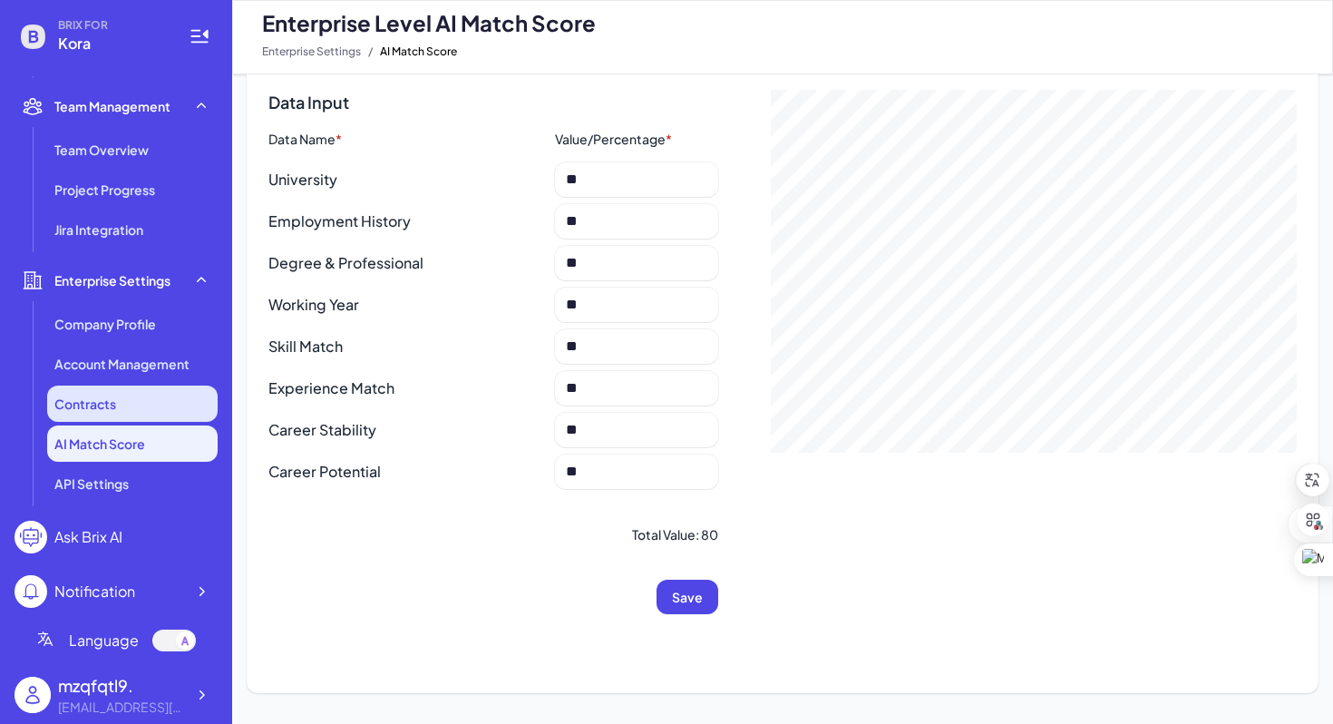
click at [104, 401] on span "Contracts" at bounding box center [85, 404] width 62 height 18
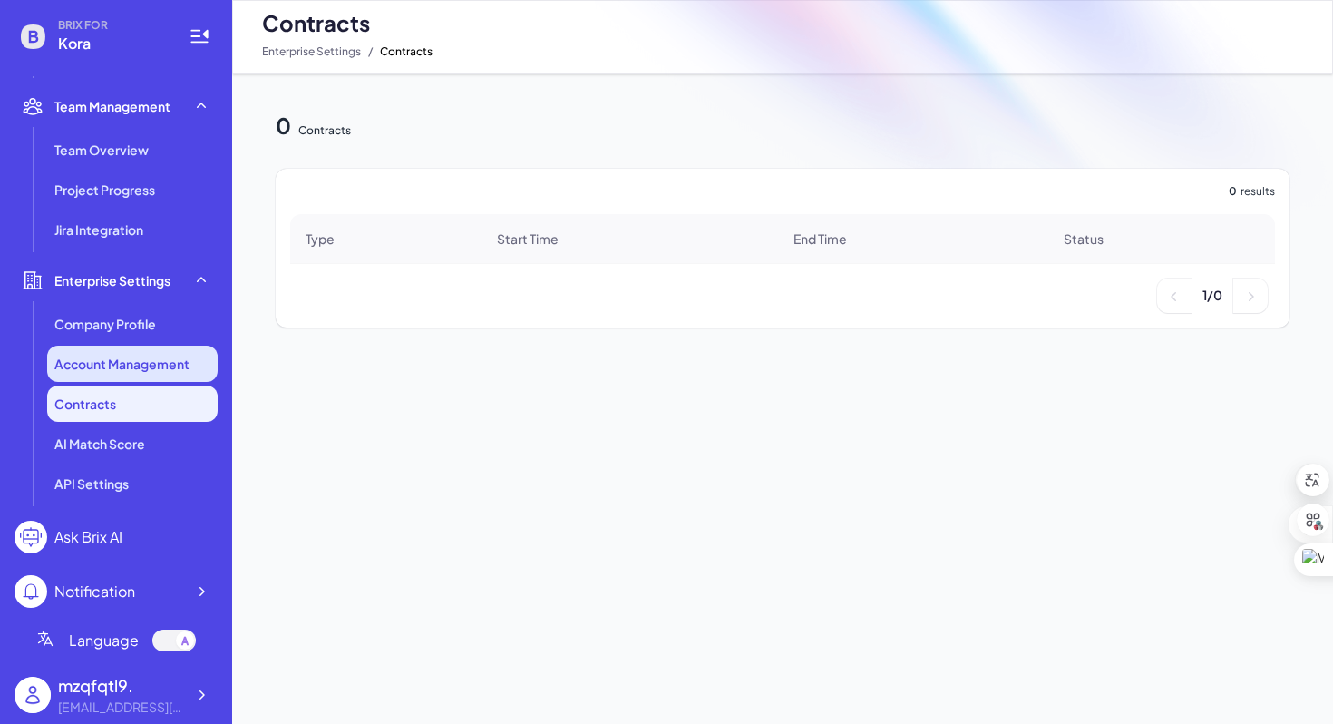
click at [113, 358] on span "Account Management" at bounding box center [121, 364] width 135 height 18
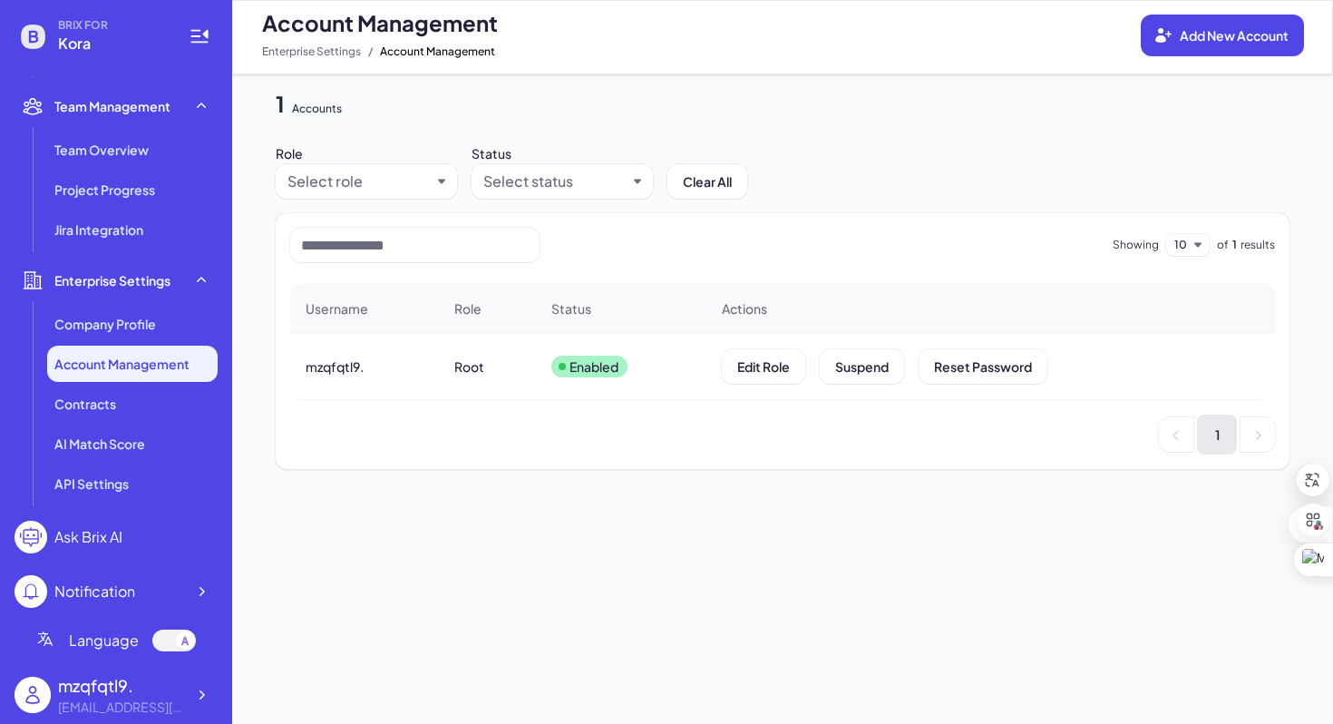
click at [542, 185] on div "Select status" at bounding box center [528, 182] width 90 height 22
click at [383, 185] on div "Select role" at bounding box center [359, 182] width 143 height 22
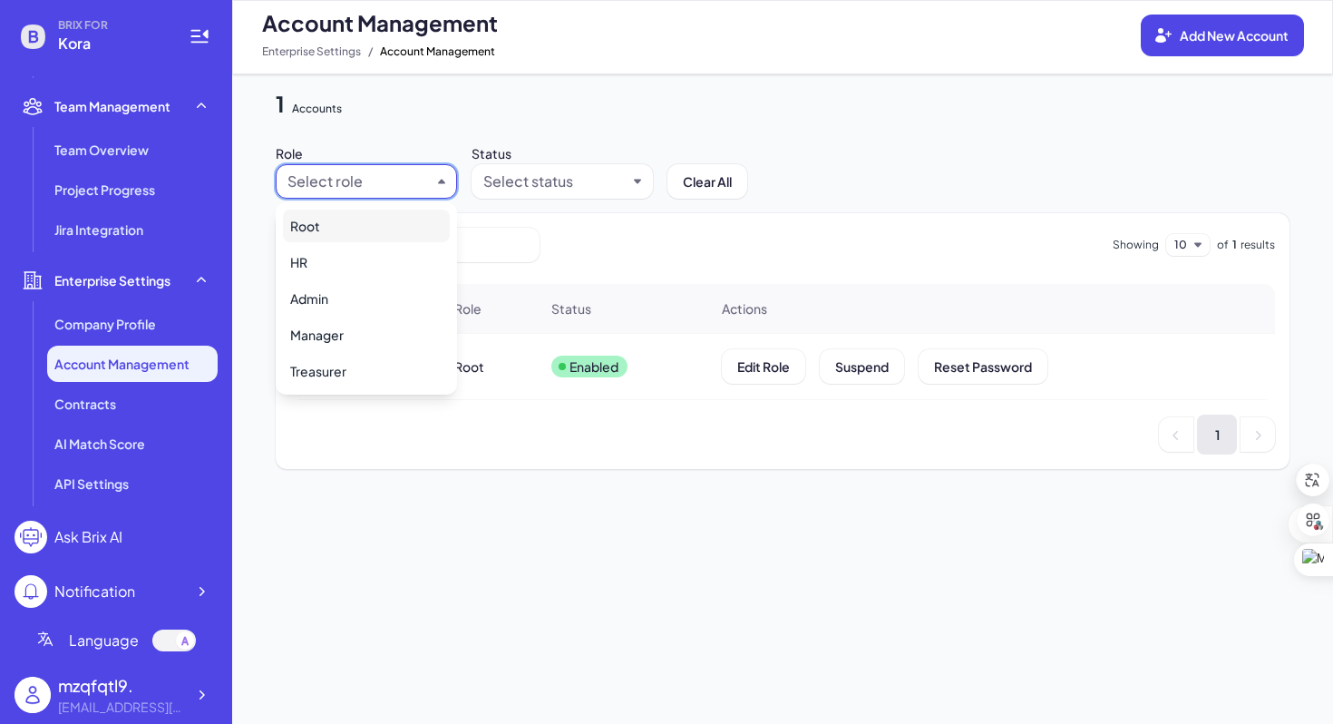
click at [515, 81] on div "1 Accounts Role Select role Status Select status Clear All Showing 10 of 1 resu…" at bounding box center [782, 398] width 1101 height 649
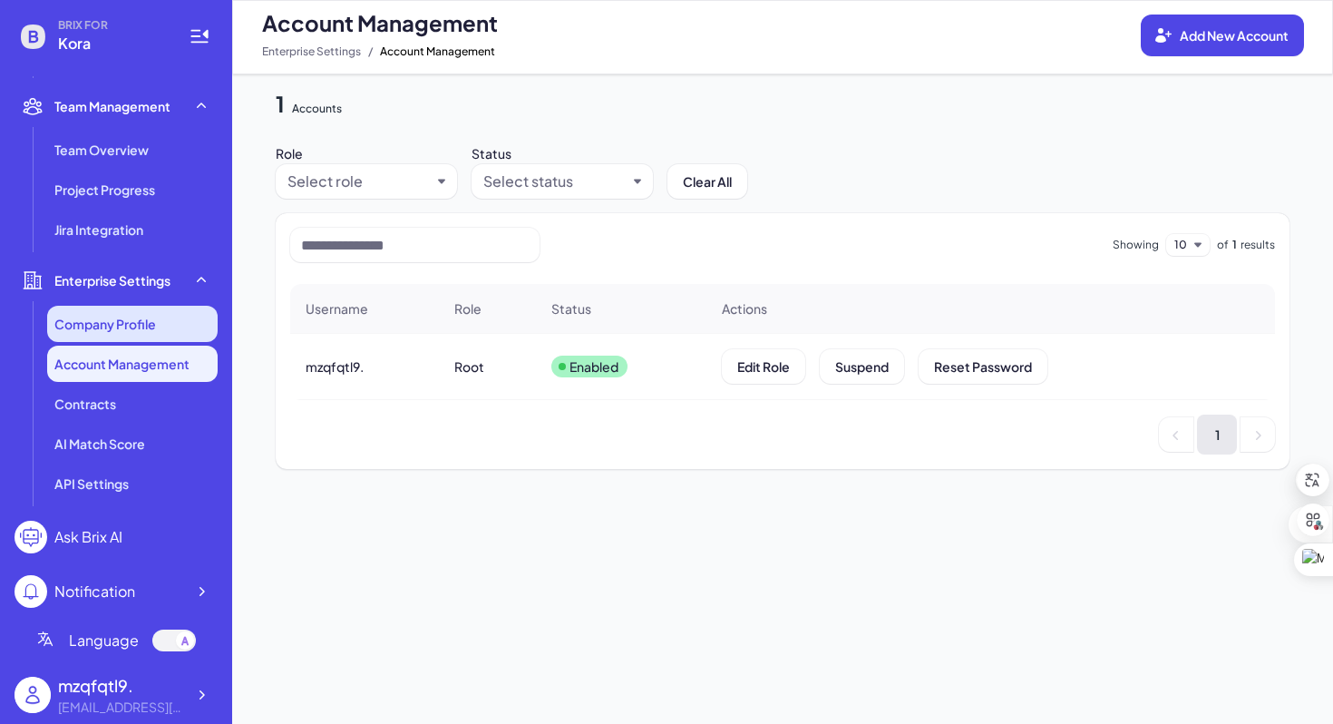
click at [111, 312] on li "Company Profile" at bounding box center [132, 324] width 171 height 36
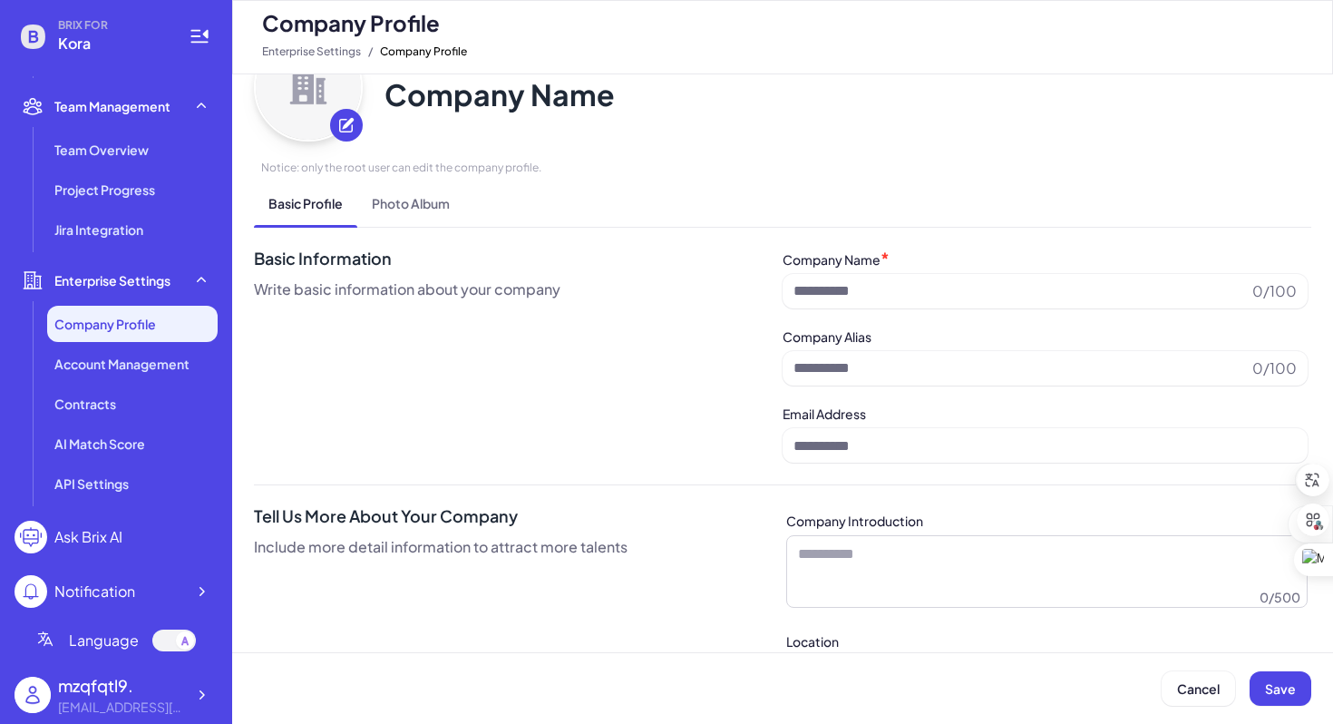
type input "****"
type input "**********"
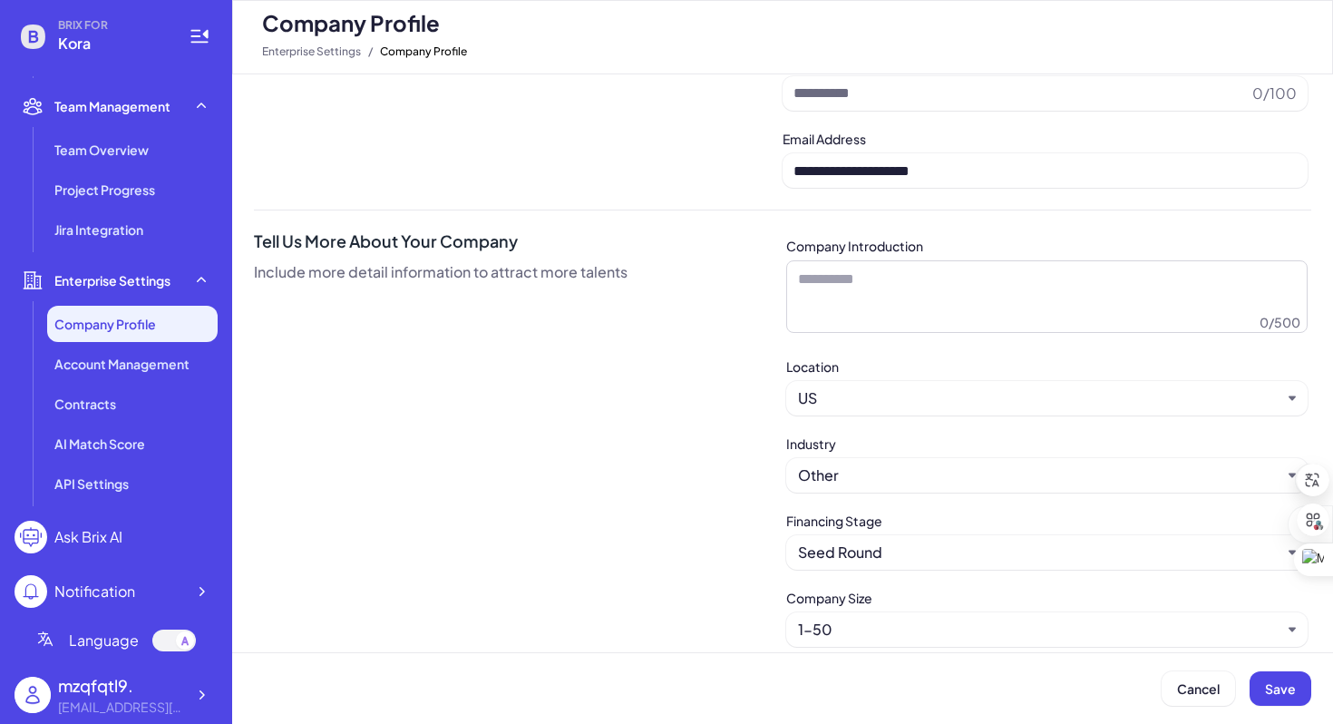
scroll to position [471, 0]
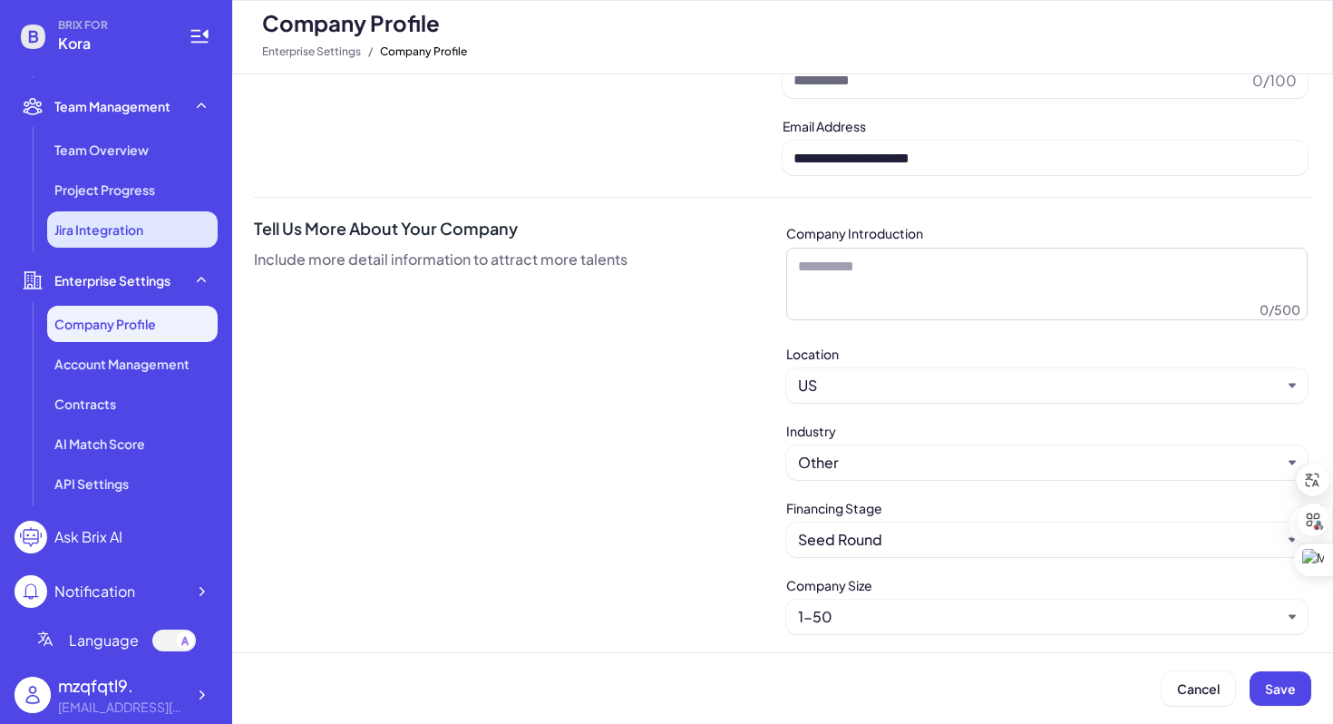
click at [147, 221] on li "Jira Integration" at bounding box center [132, 229] width 171 height 36
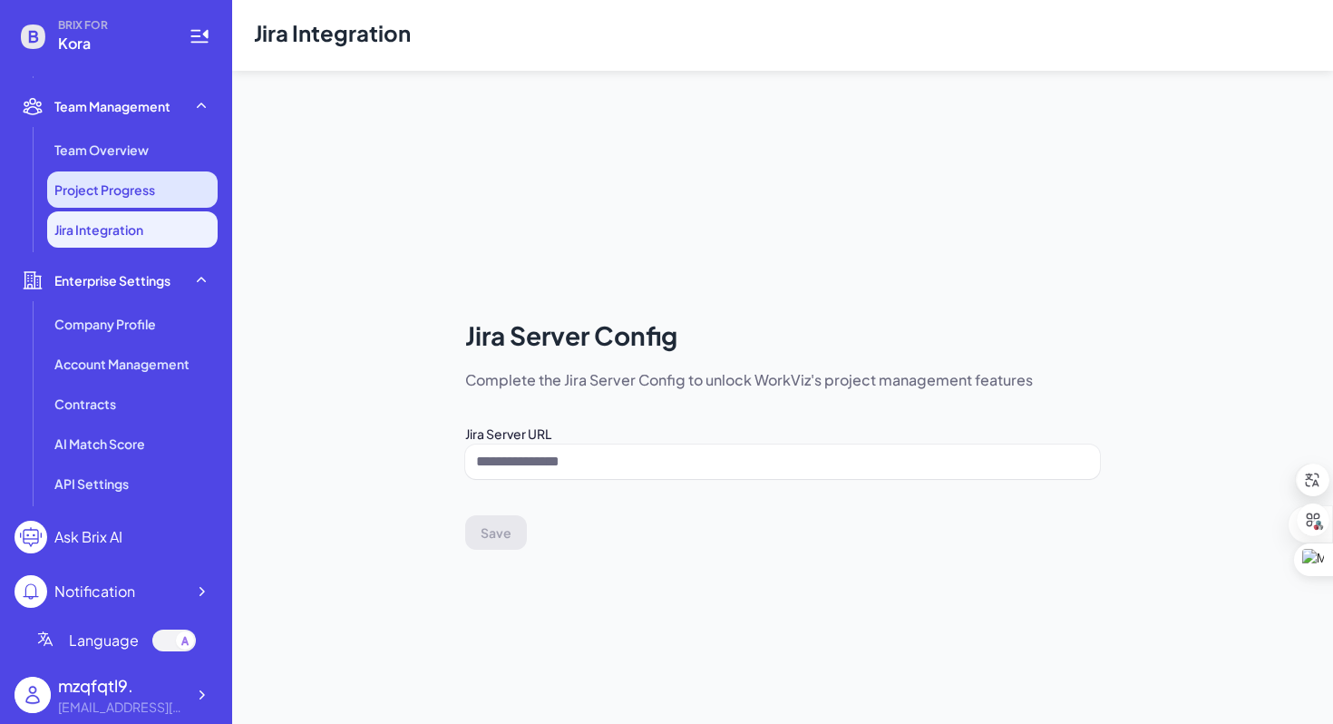
click at [157, 180] on li "Project Progress" at bounding box center [132, 189] width 171 height 36
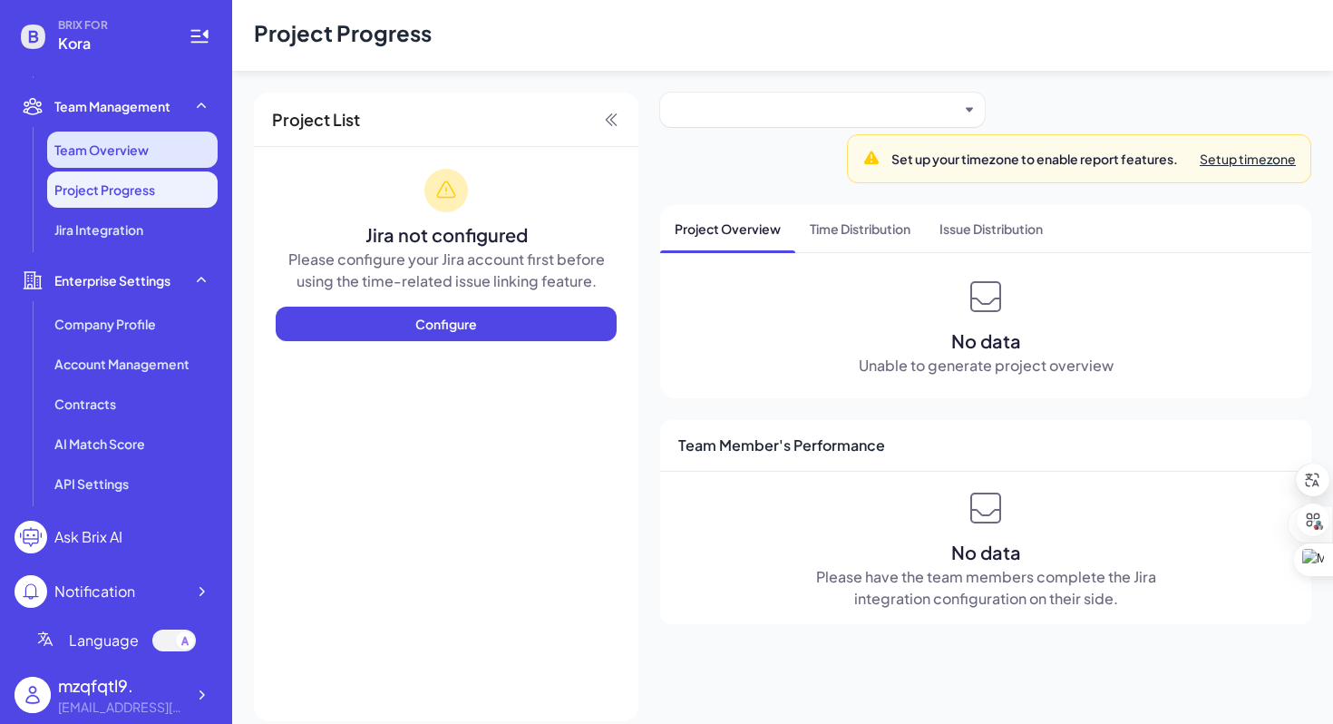
click at [93, 154] on span "Team Overview" at bounding box center [101, 150] width 94 height 18
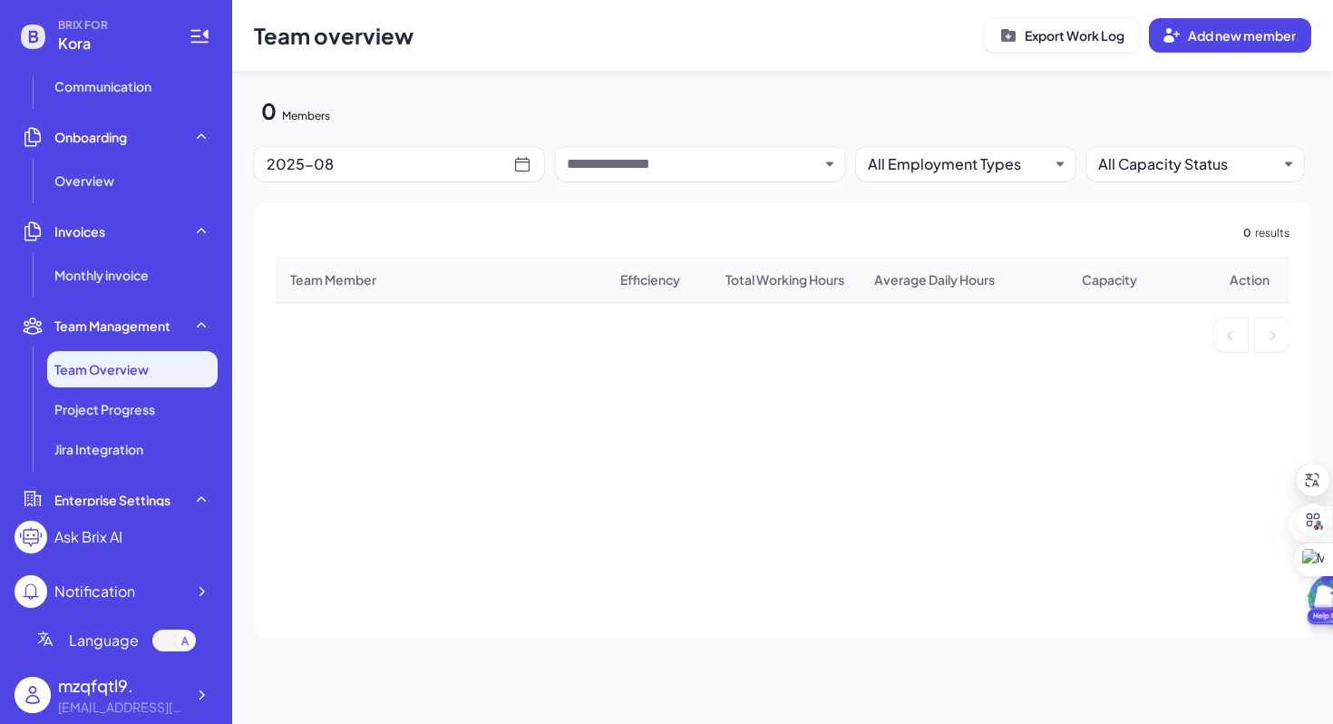
scroll to position [305, 0]
click at [143, 283] on span "Monthly invoice" at bounding box center [101, 276] width 94 height 18
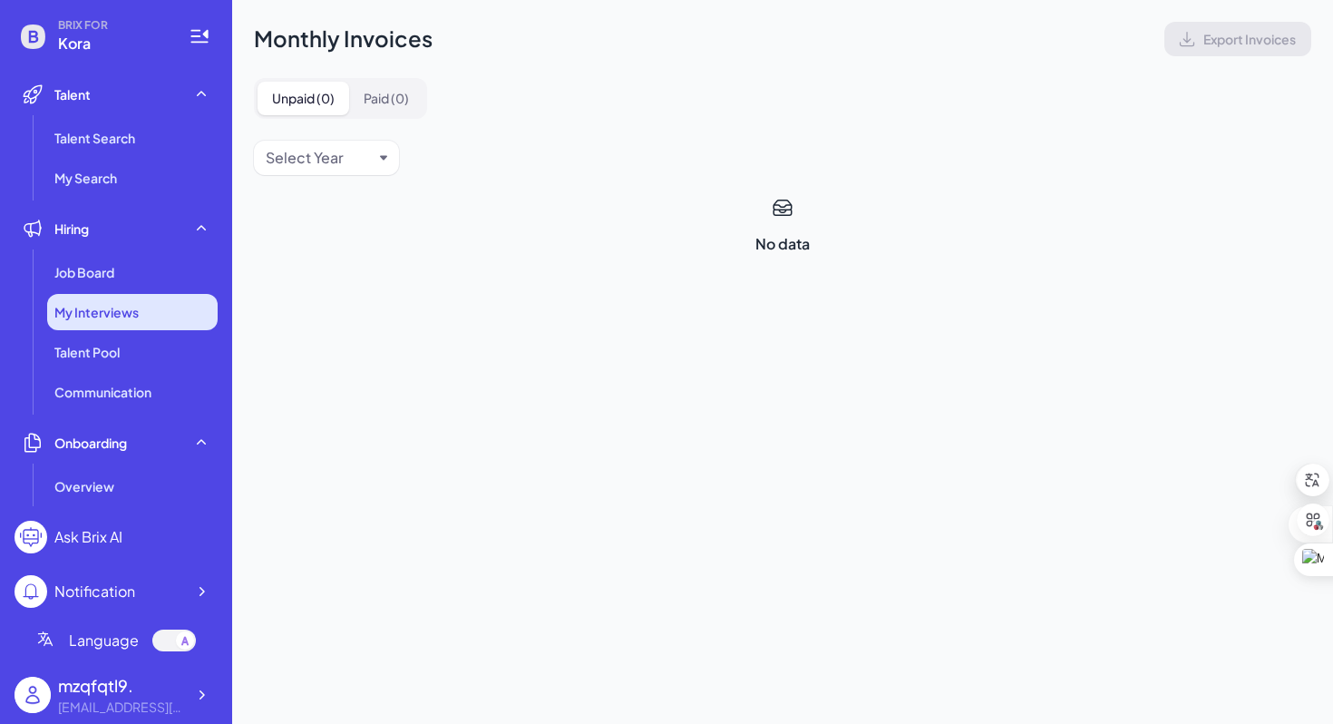
click at [166, 302] on div "My Interviews" at bounding box center [132, 312] width 171 height 36
